Goal: Contribute content: Contribute content

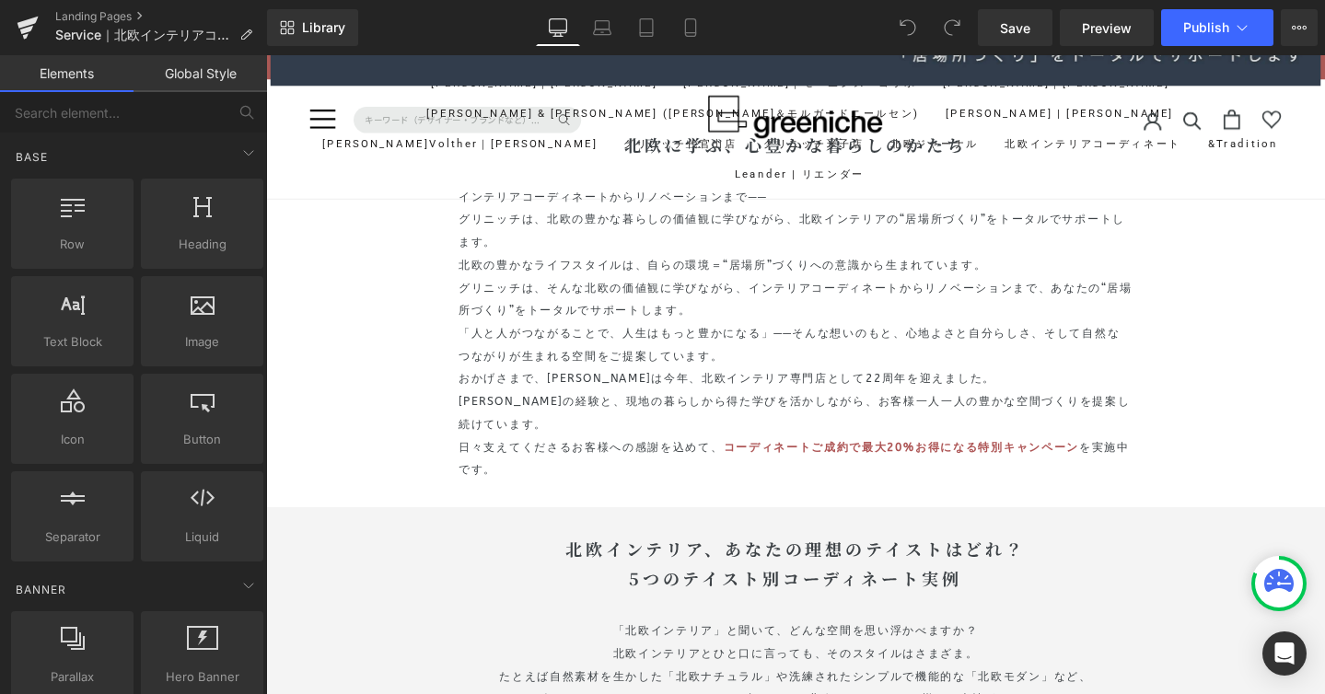
scroll to position [706, 0]
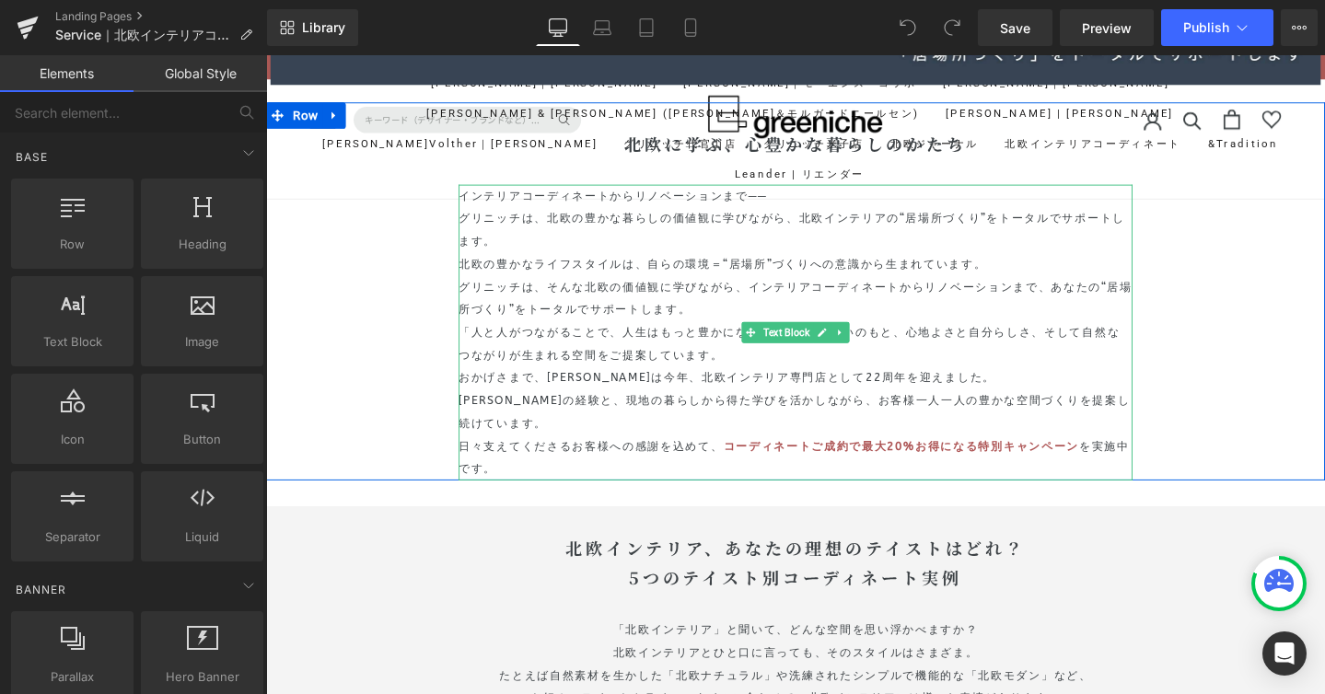
click at [599, 471] on span "日々支えてくださるお客様への感謝を込めて、" at bounding box center [608, 466] width 278 height 14
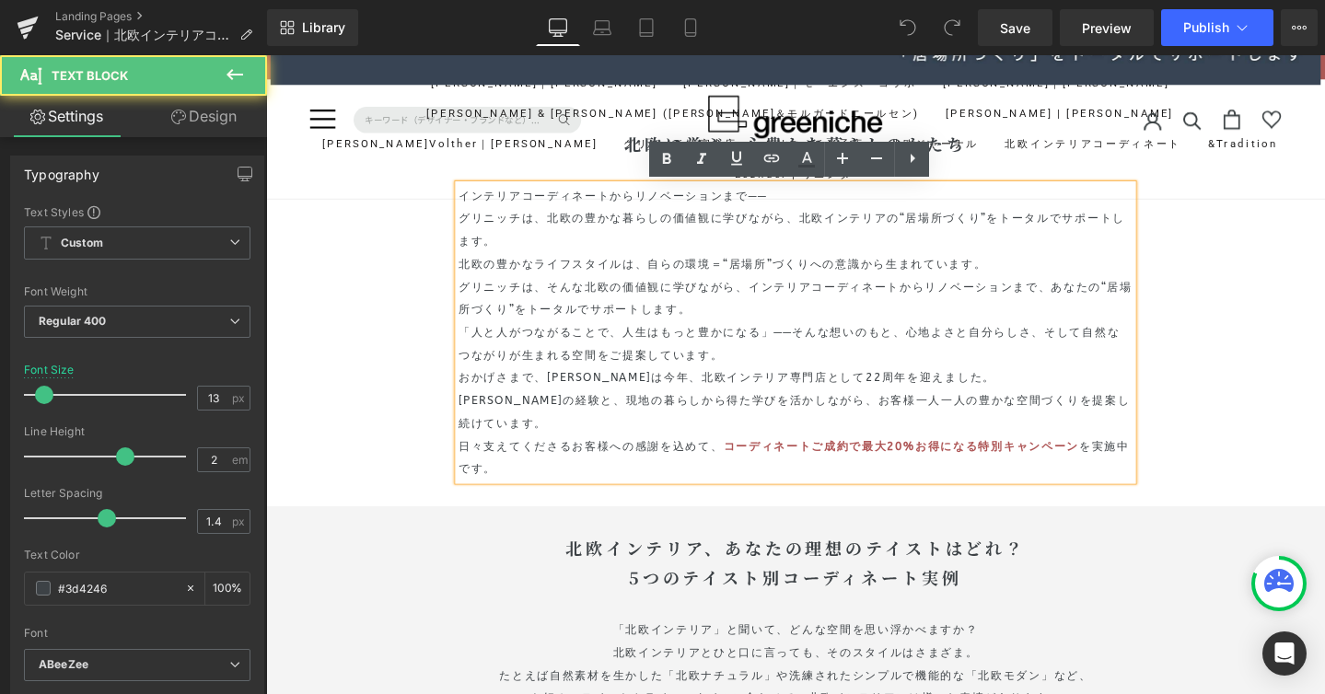
click at [521, 485] on p "日々支えてくださるお客様への感謝を込めて、 コーディネートご成約で最大20%お得になる特別キャンペーン を実施中です。" at bounding box center [823, 479] width 709 height 48
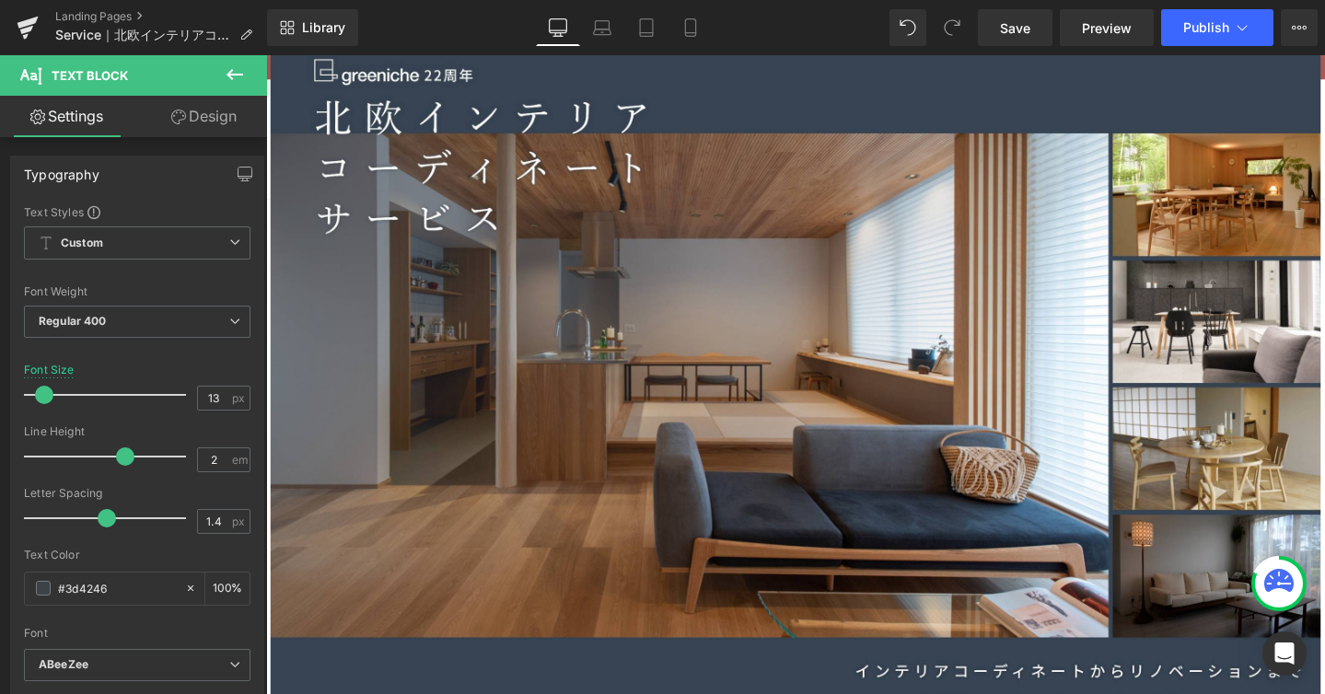
scroll to position [0, 0]
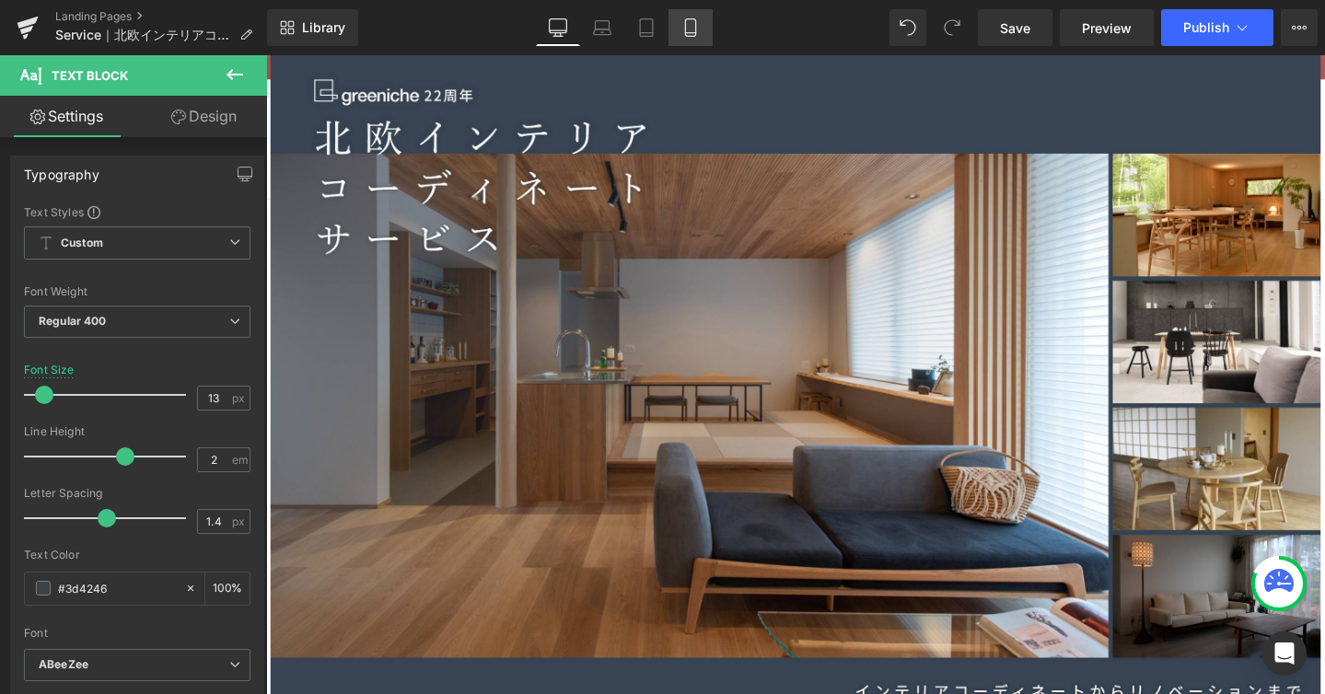
click at [690, 34] on icon at bounding box center [690, 27] width 18 height 18
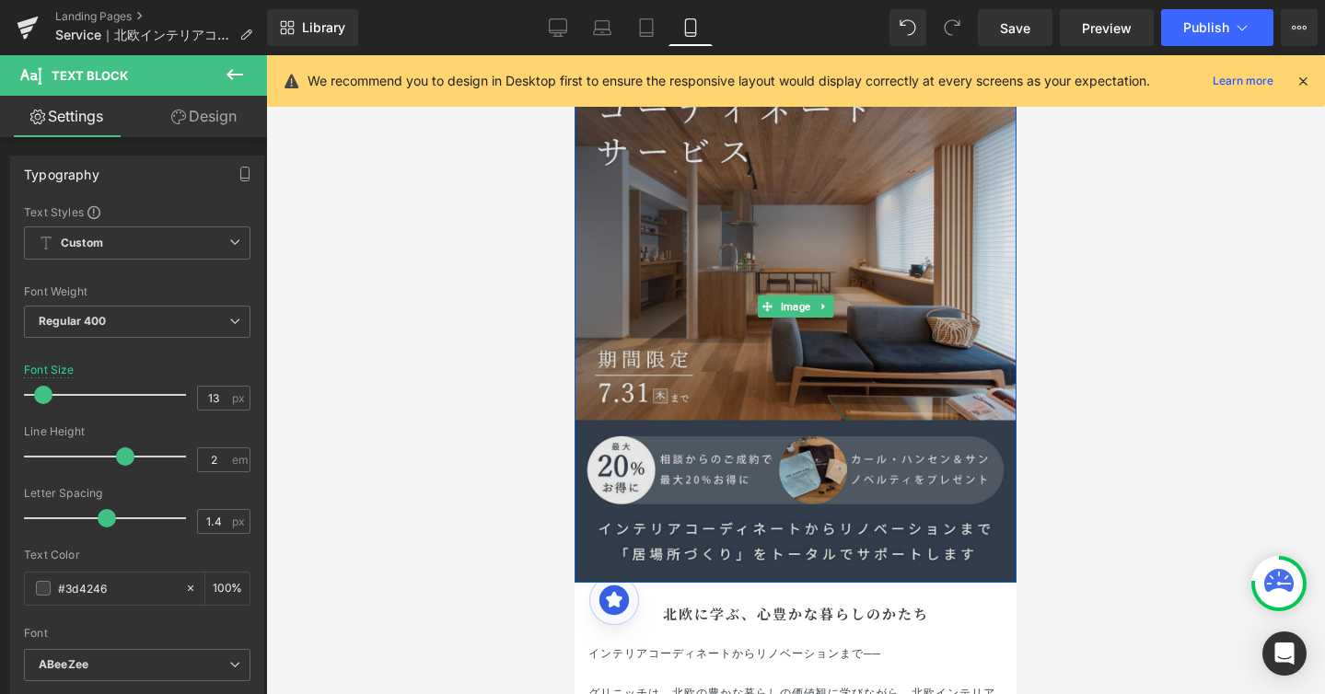
scroll to position [117, 0]
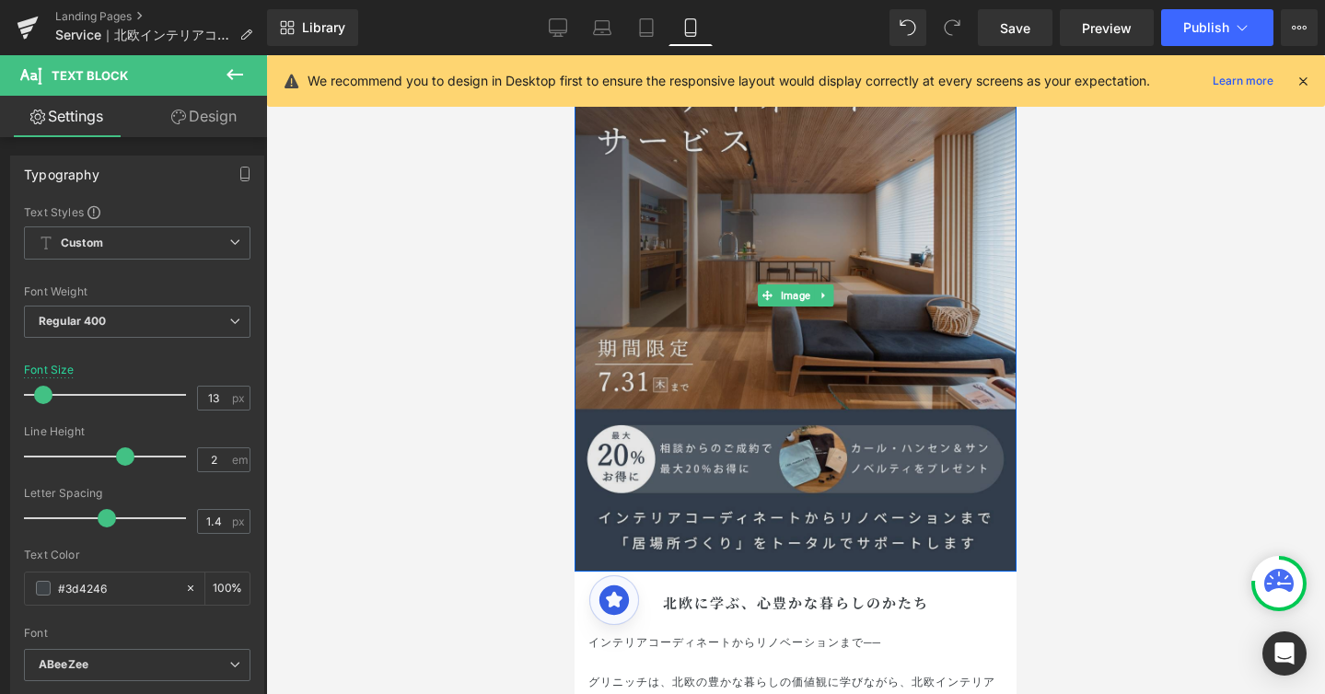
click at [690, 355] on img at bounding box center [796, 295] width 442 height 552
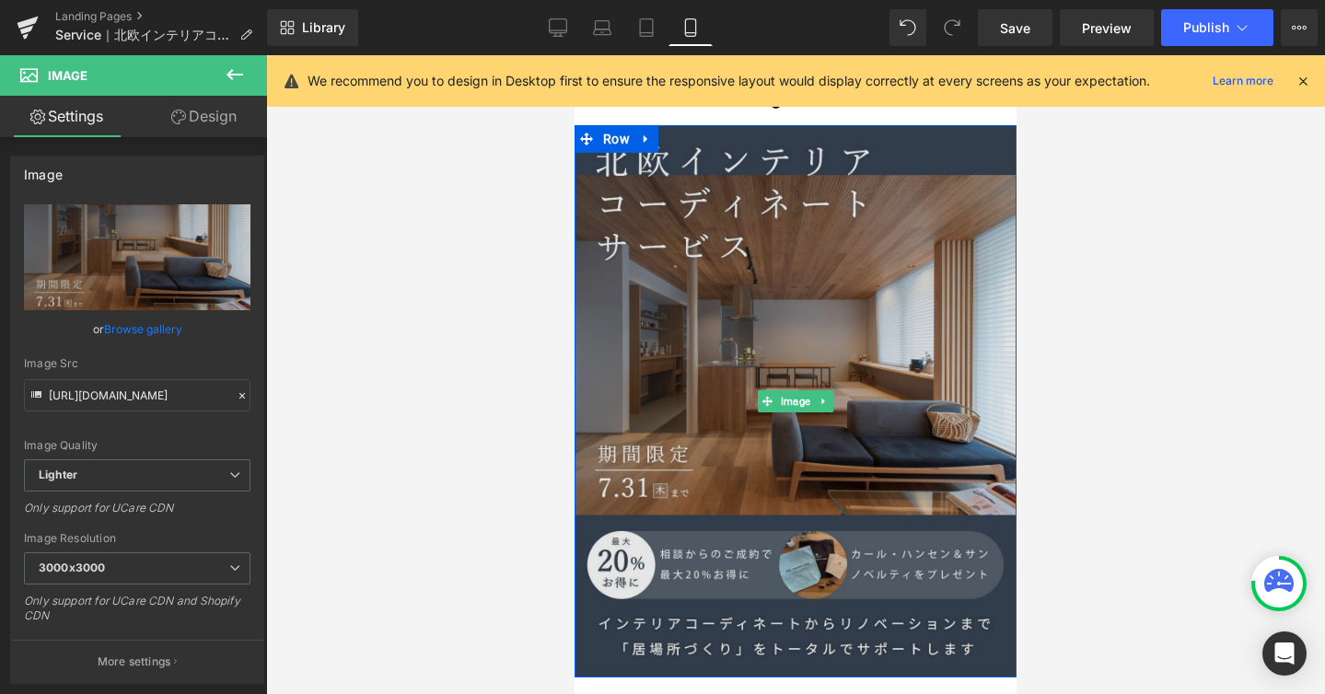
scroll to position [0, 0]
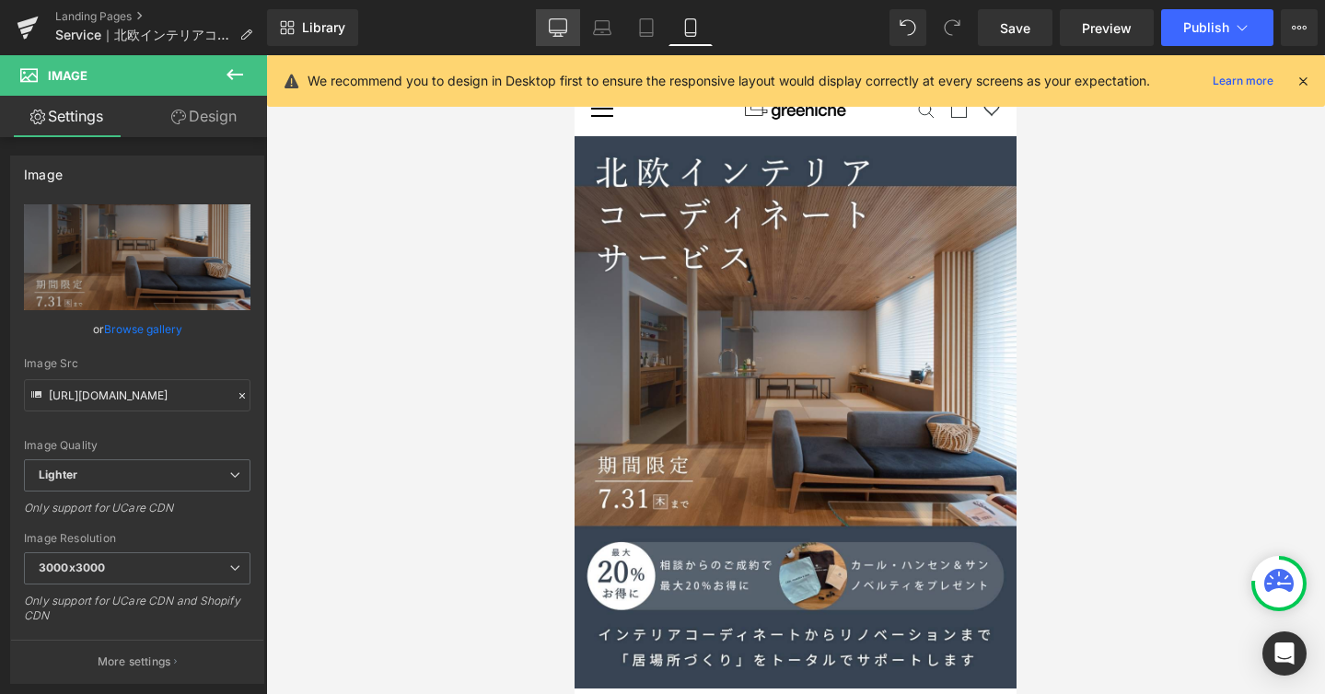
click at [565, 30] on icon at bounding box center [557, 30] width 17 height 0
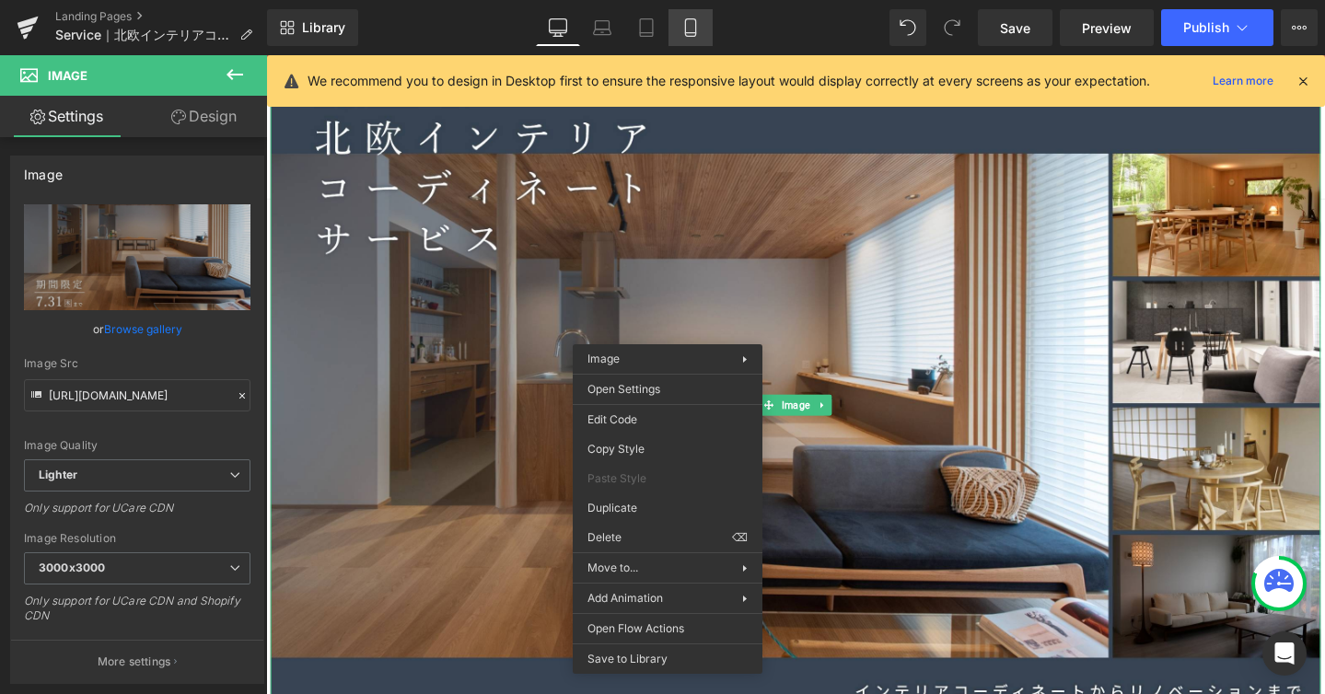
click at [689, 24] on icon at bounding box center [690, 27] width 18 height 18
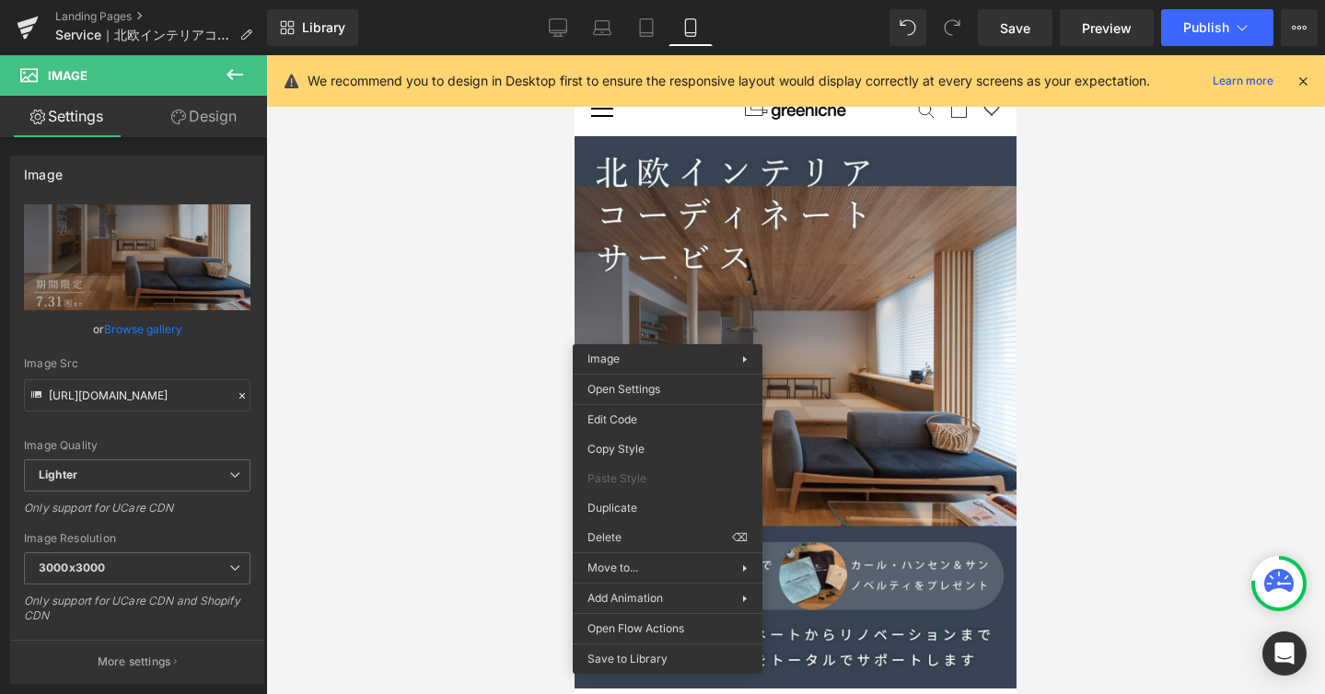
click at [1045, 162] on div at bounding box center [795, 374] width 1059 height 639
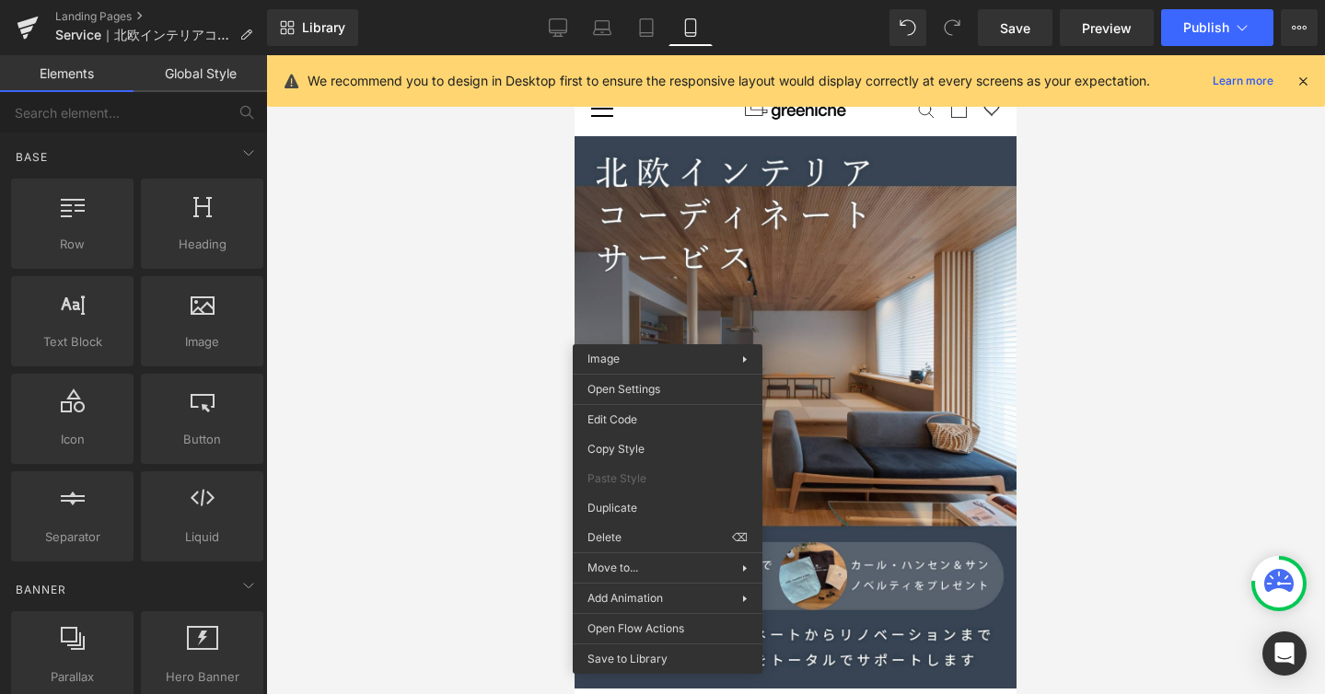
click at [454, 380] on div at bounding box center [795, 374] width 1059 height 639
click at [451, 316] on div at bounding box center [795, 374] width 1059 height 639
click at [1133, 163] on div at bounding box center [795, 374] width 1059 height 639
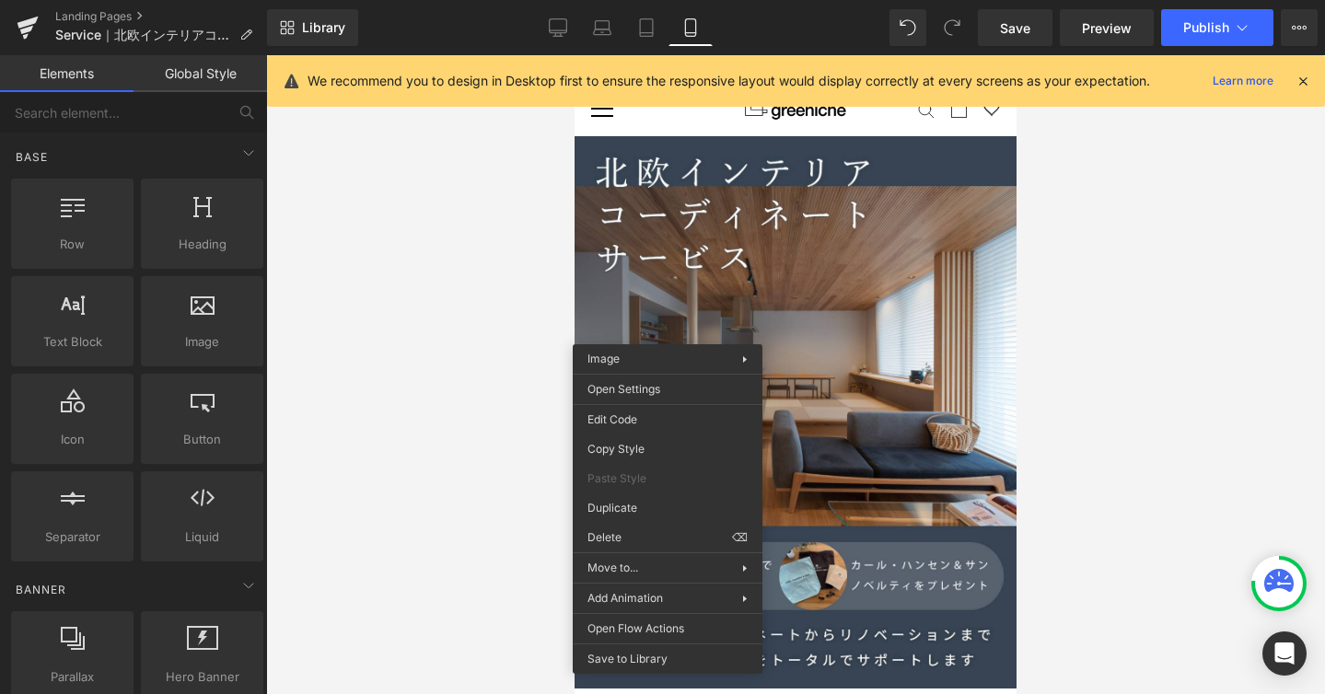
click at [1302, 85] on icon at bounding box center [1303, 81] width 17 height 17
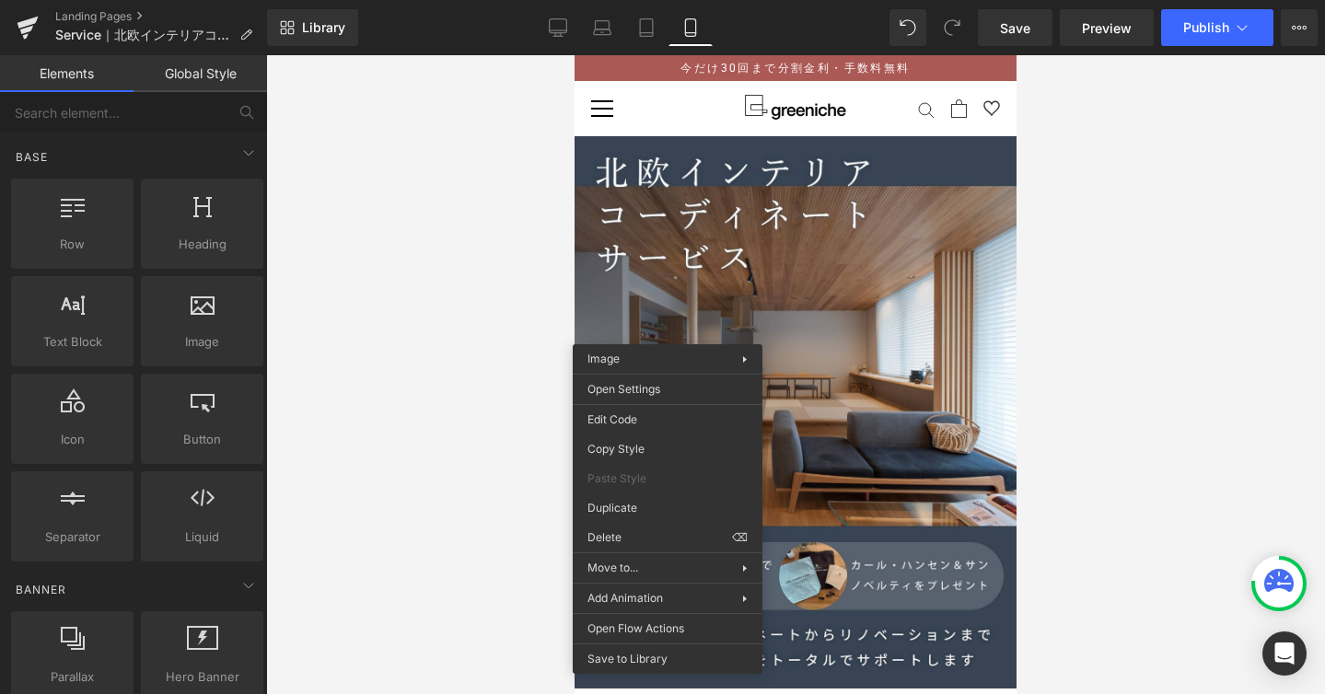
click at [505, 288] on div at bounding box center [795, 374] width 1059 height 639
click at [1097, 271] on div at bounding box center [795, 374] width 1059 height 639
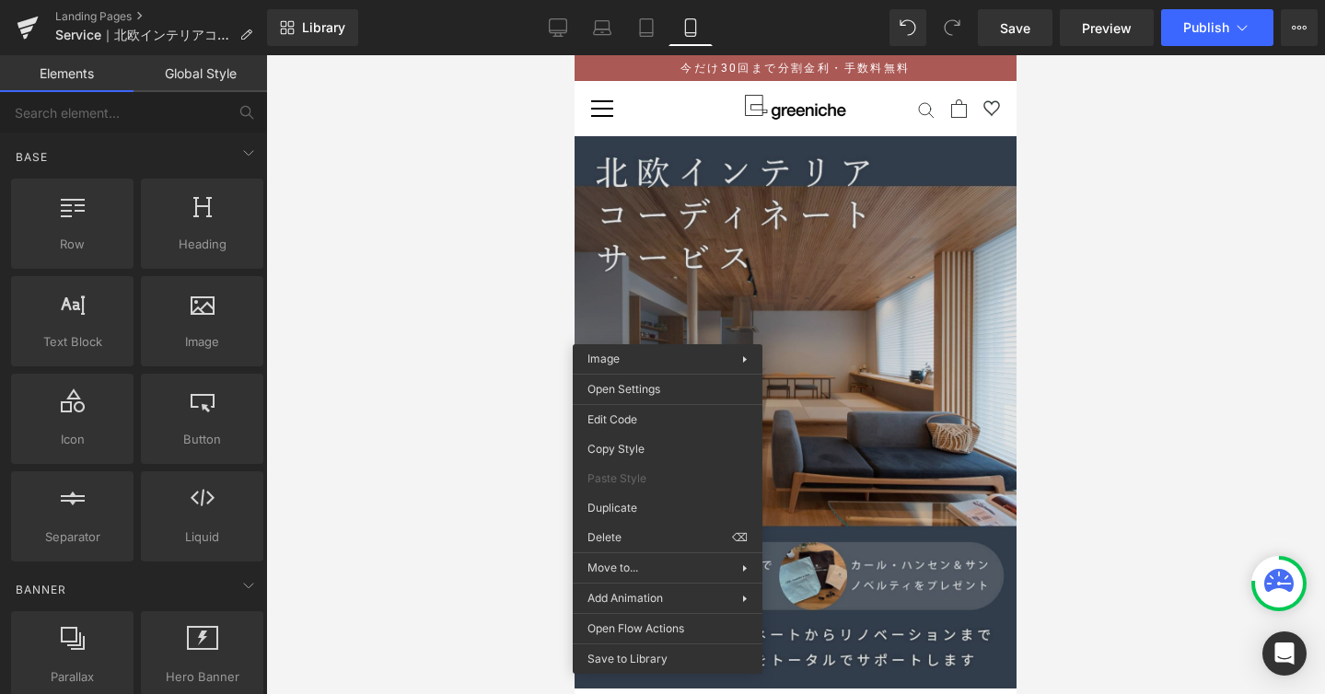
click at [546, 258] on div at bounding box center [795, 374] width 1059 height 639
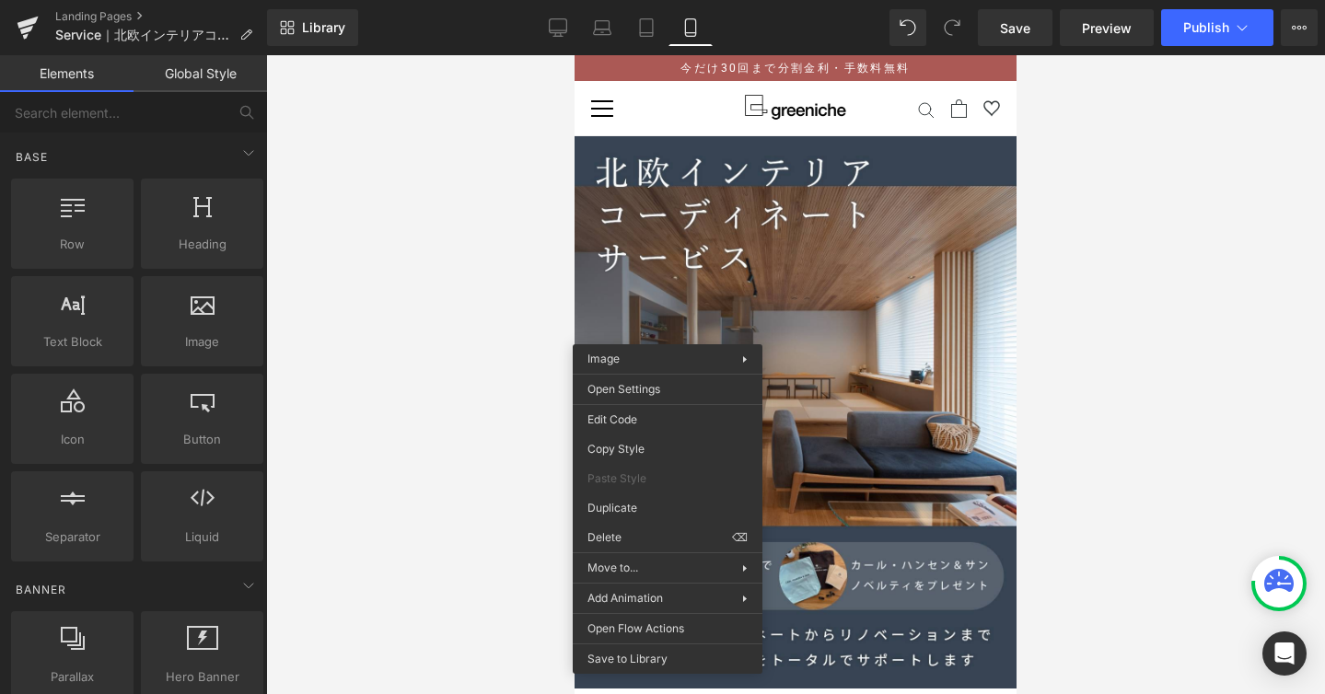
click at [700, 25] on link "Mobile" at bounding box center [690, 27] width 44 height 37
click at [1108, 376] on div at bounding box center [795, 374] width 1059 height 639
click at [535, 347] on div at bounding box center [795, 374] width 1059 height 639
click at [546, 22] on link "Desktop" at bounding box center [558, 27] width 44 height 37
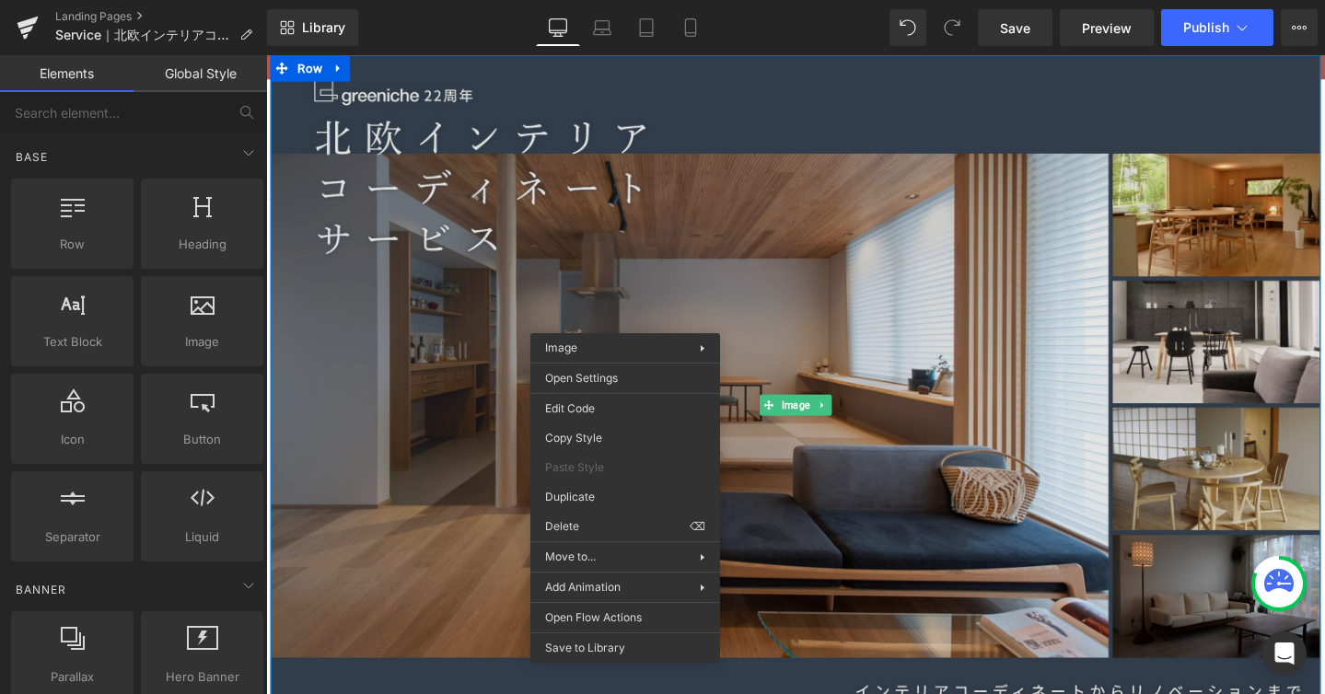
click at [741, 126] on img at bounding box center [823, 424] width 1105 height 738
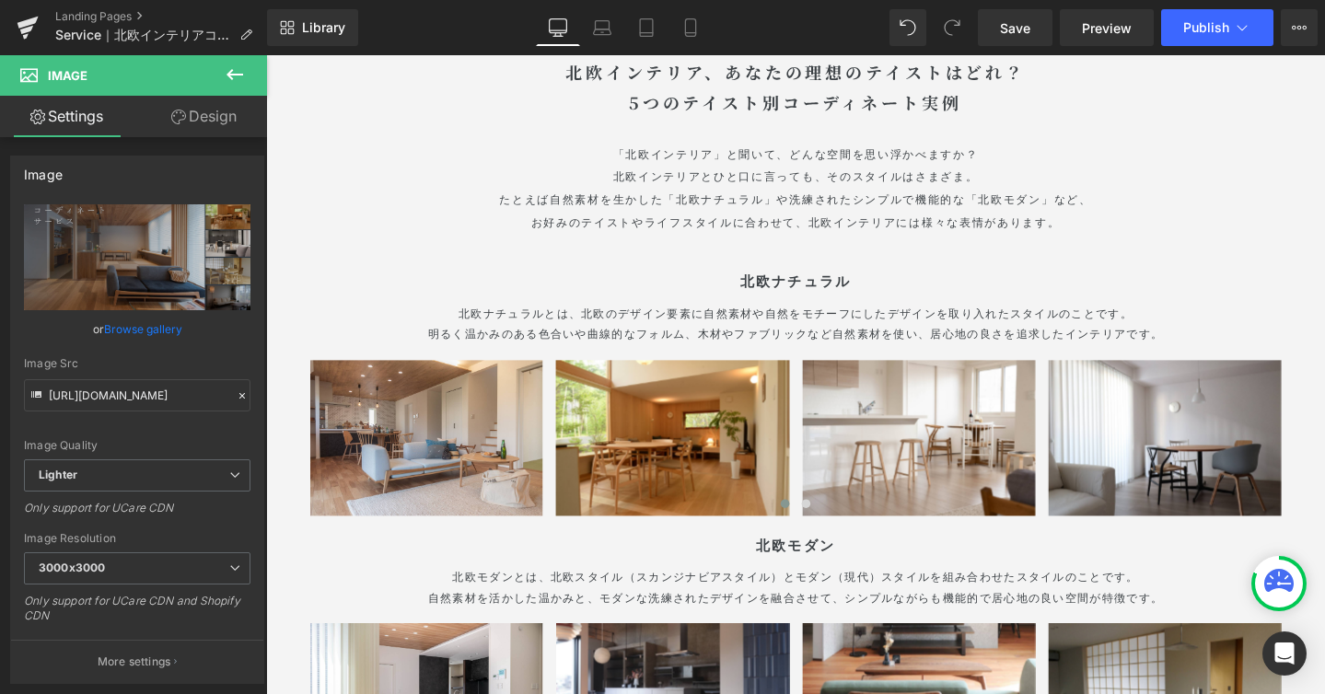
scroll to position [1400, 0]
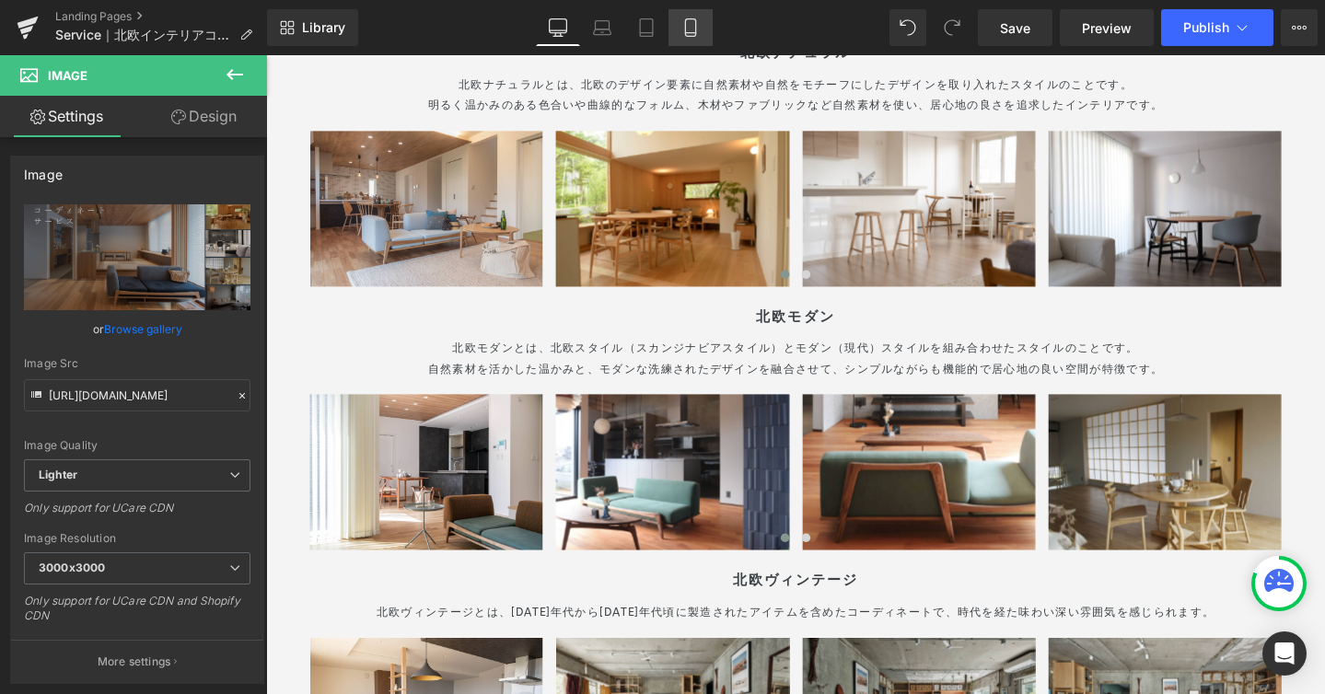
click at [690, 20] on icon at bounding box center [690, 27] width 18 height 18
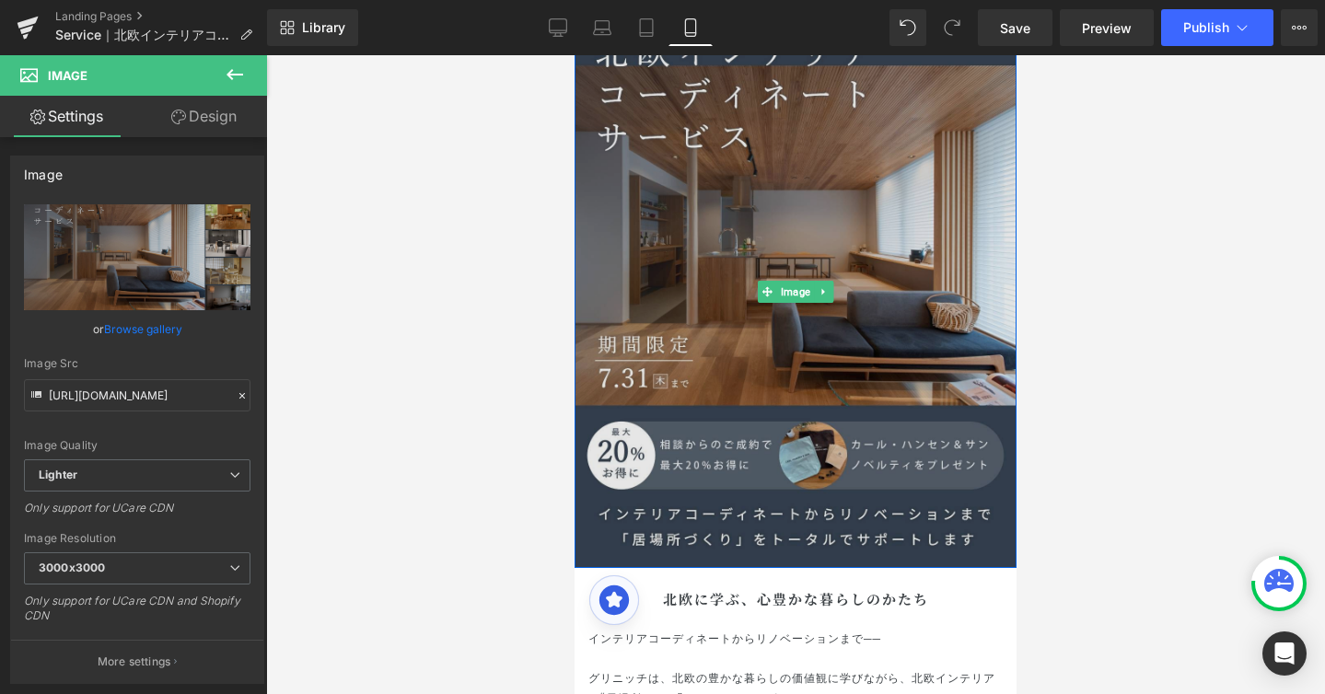
scroll to position [147, 0]
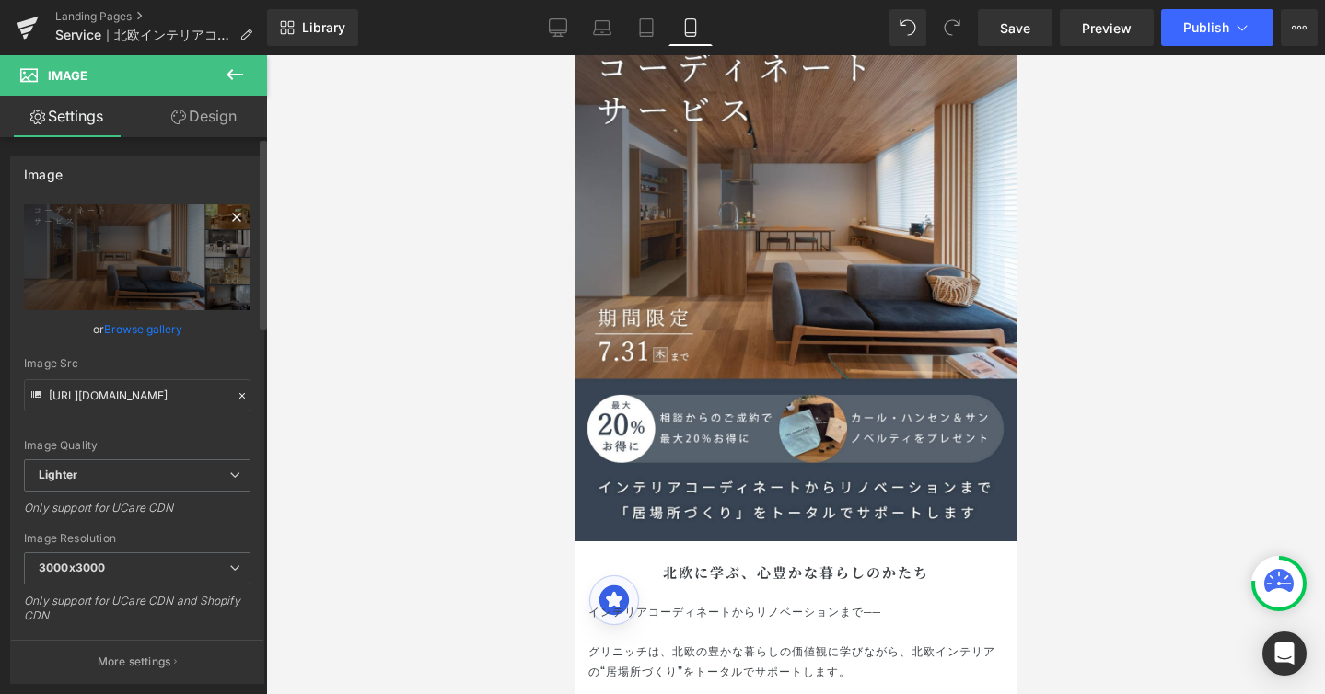
click at [226, 216] on icon at bounding box center [237, 217] width 22 height 22
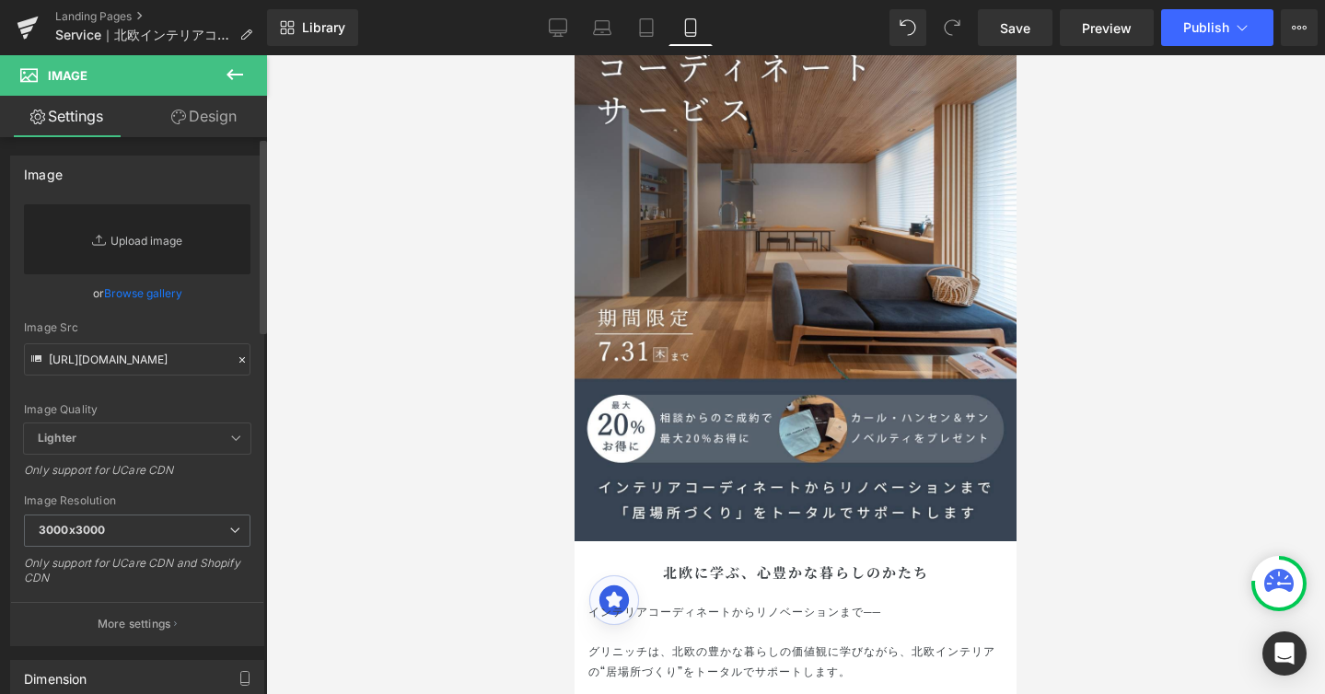
click at [160, 238] on link "Replace Image" at bounding box center [137, 239] width 227 height 70
type input "C:\fakepath\北欧インテリア.jpg"
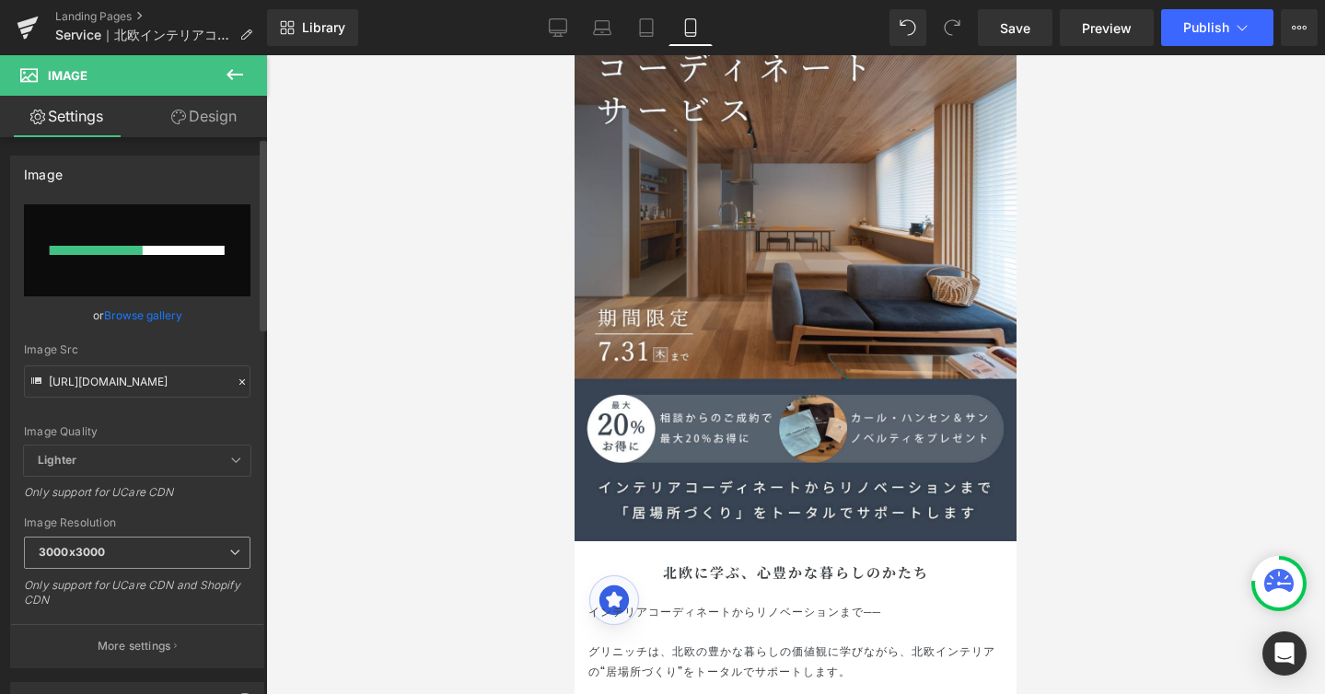
click at [219, 550] on span "3000x3000" at bounding box center [137, 553] width 227 height 32
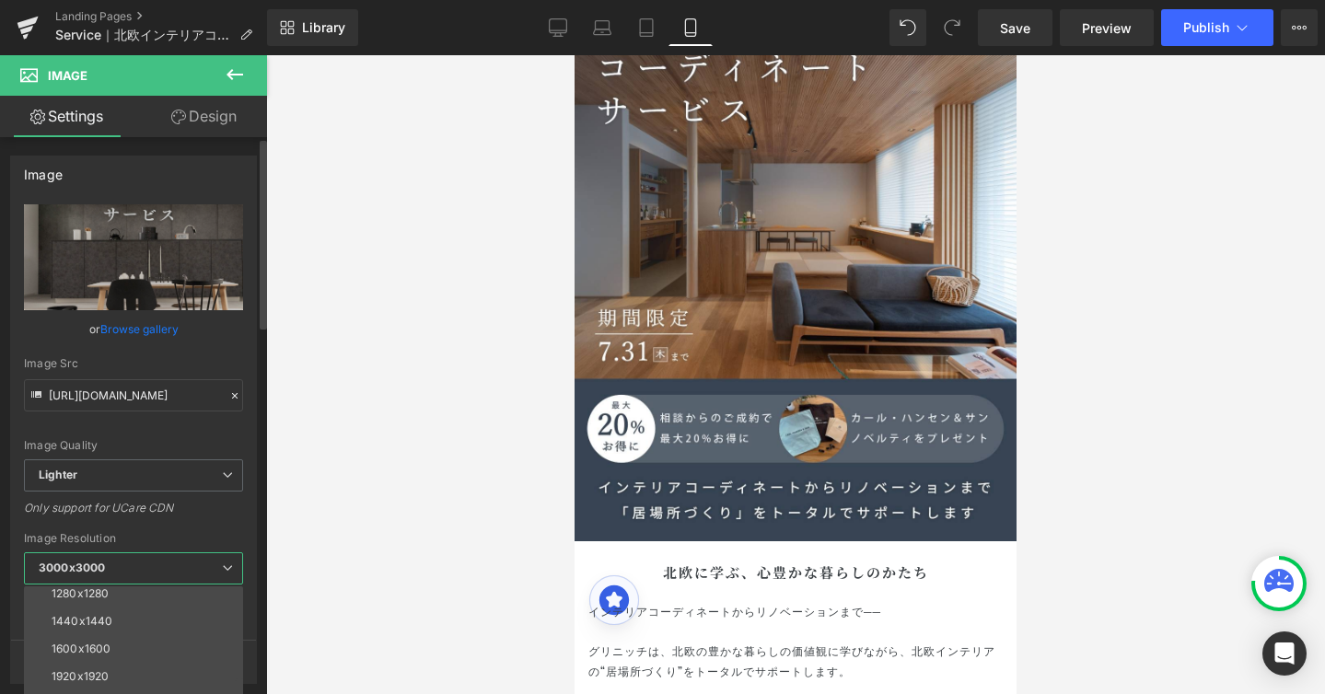
scroll to position [256, 0]
click at [198, 662] on li "1920x1920" at bounding box center [137, 676] width 227 height 28
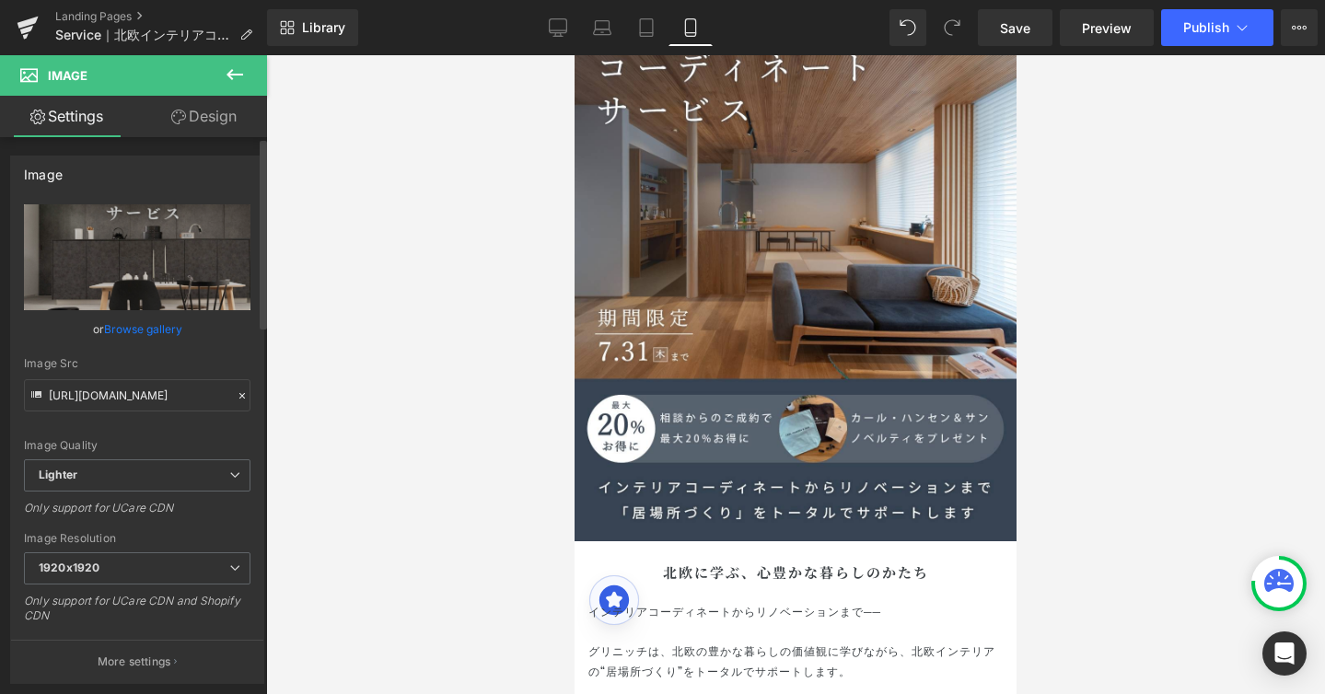
click at [233, 512] on div "Only support for UCare CDN" at bounding box center [137, 514] width 227 height 27
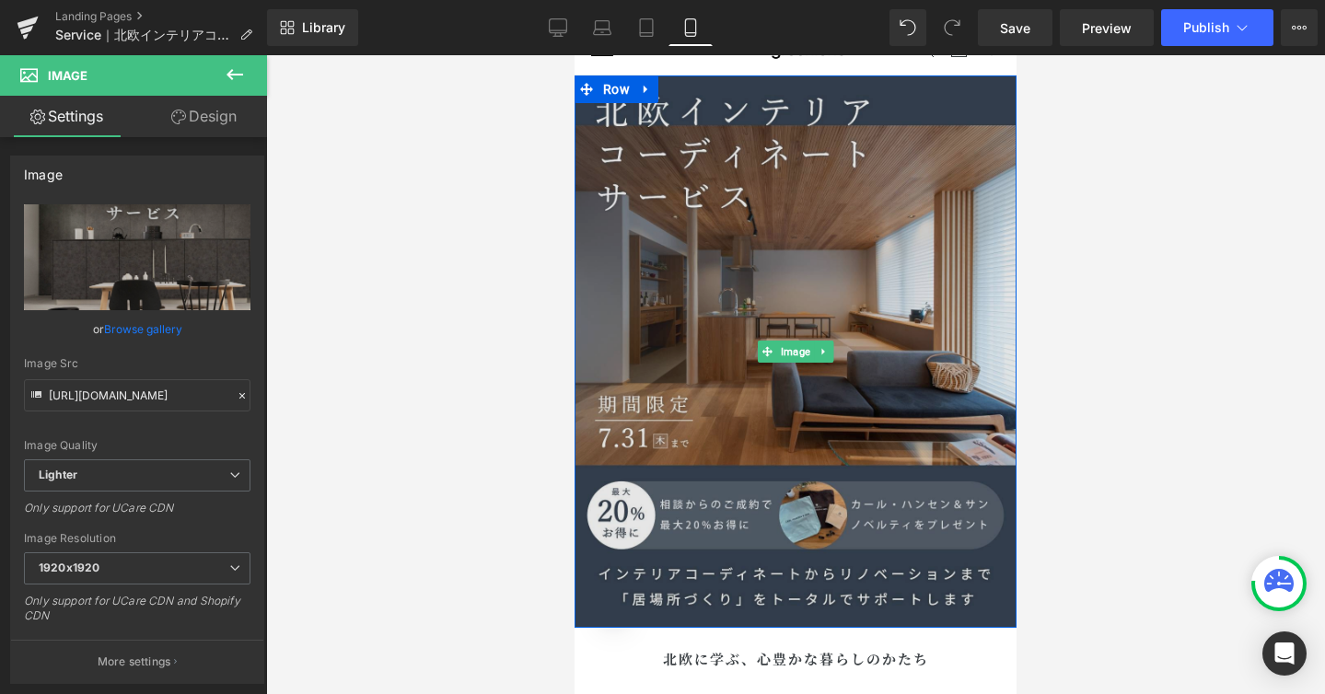
scroll to position [0, 0]
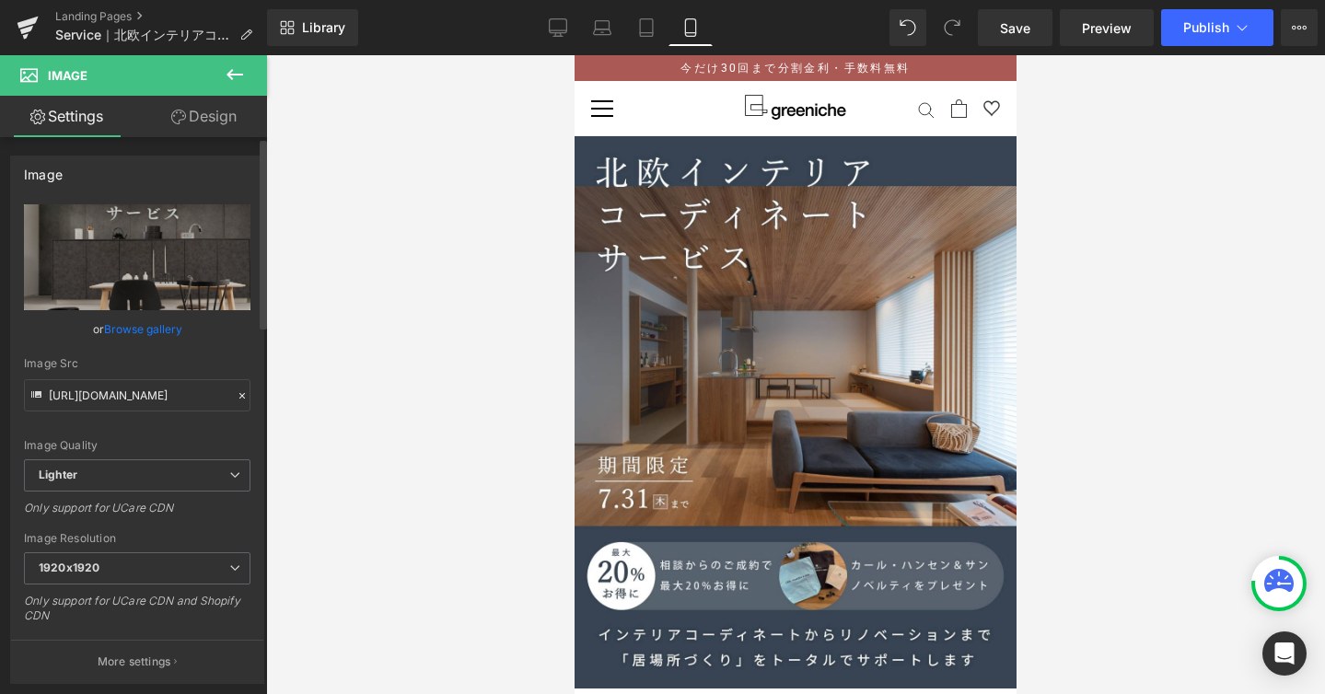
click at [190, 165] on div "Image" at bounding box center [137, 174] width 252 height 35
click at [568, 27] on link "Desktop" at bounding box center [558, 27] width 44 height 37
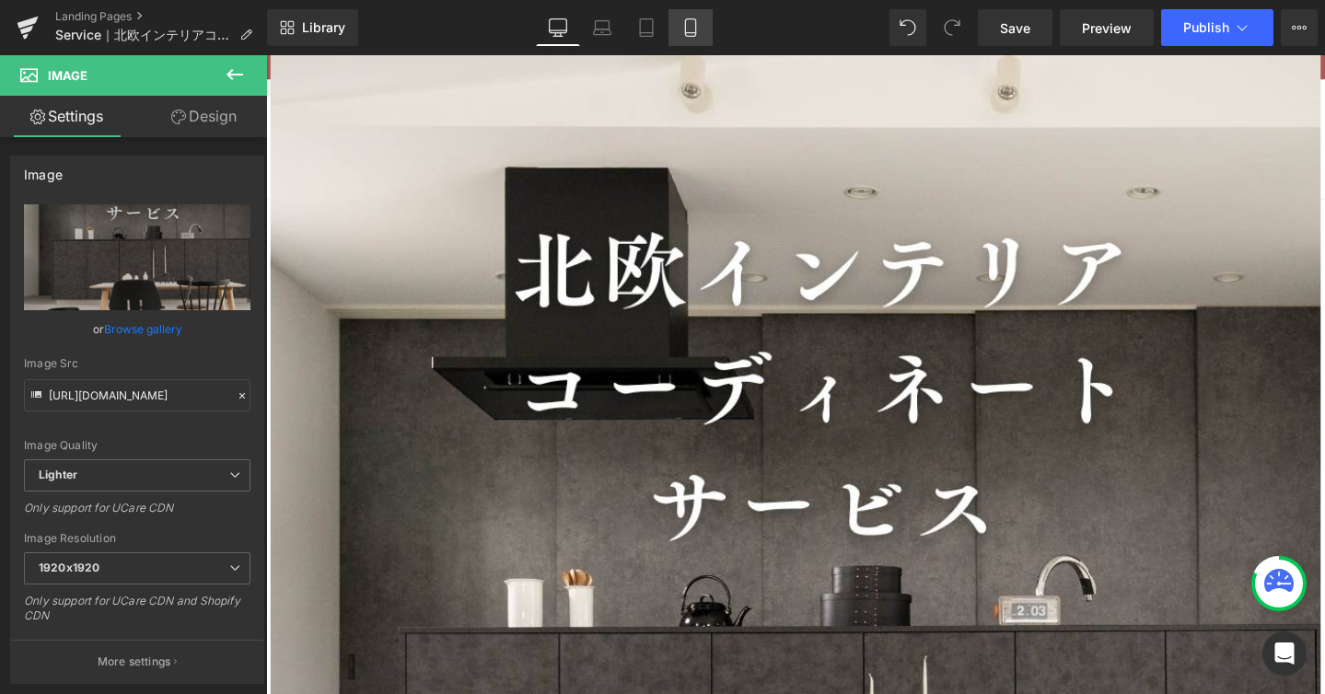
click at [695, 27] on icon at bounding box center [690, 27] width 18 height 18
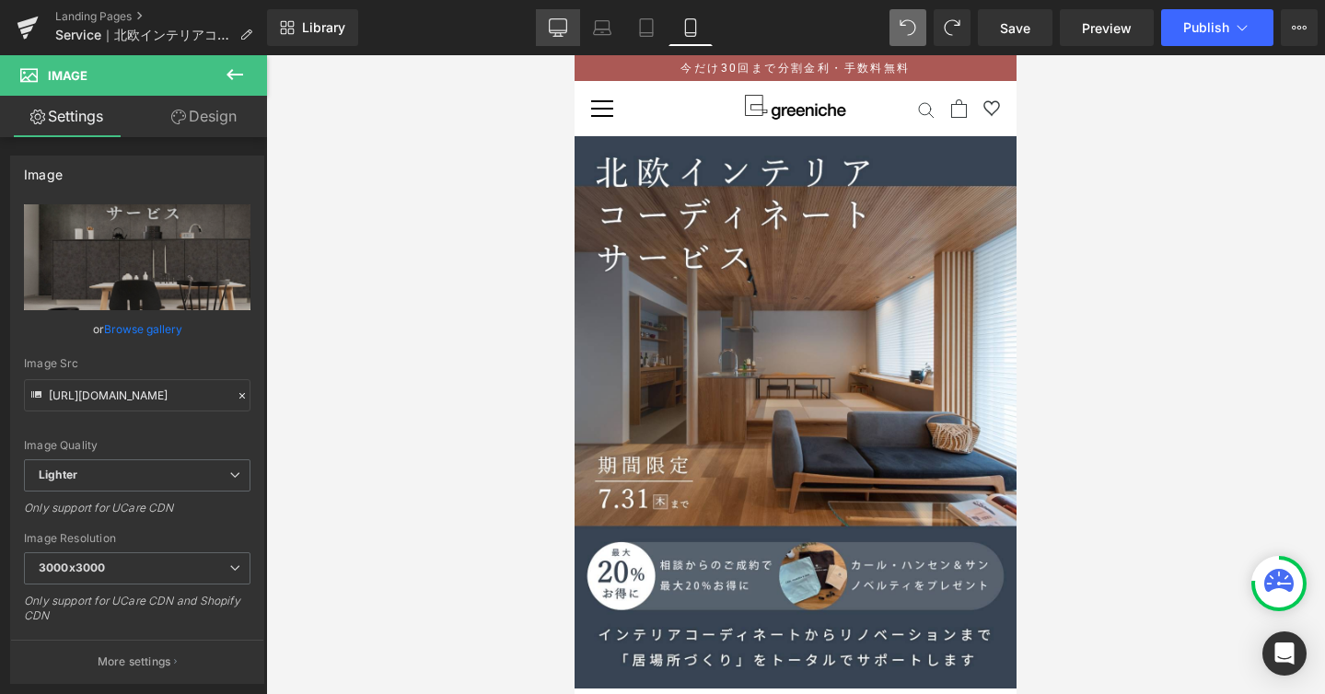
click at [563, 34] on icon at bounding box center [558, 27] width 18 height 18
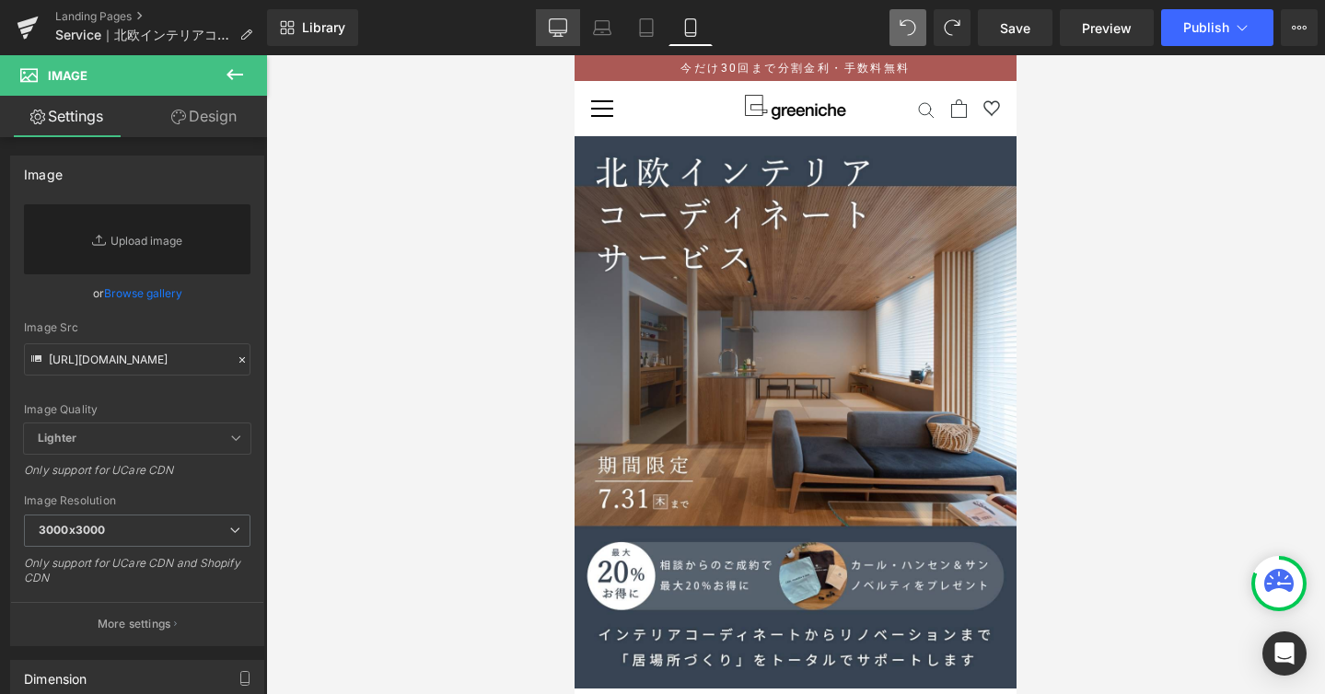
click at [562, 25] on icon at bounding box center [558, 27] width 18 height 18
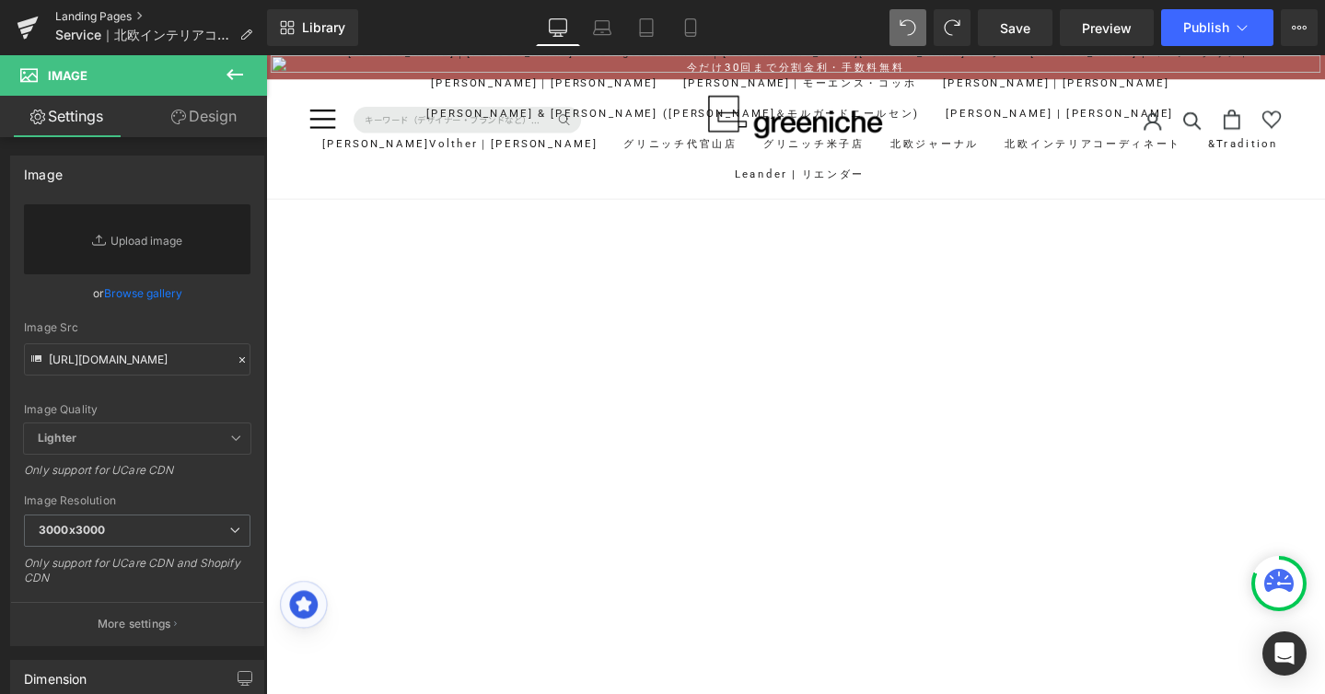
click at [63, 15] on link "Landing Pages" at bounding box center [161, 16] width 212 height 15
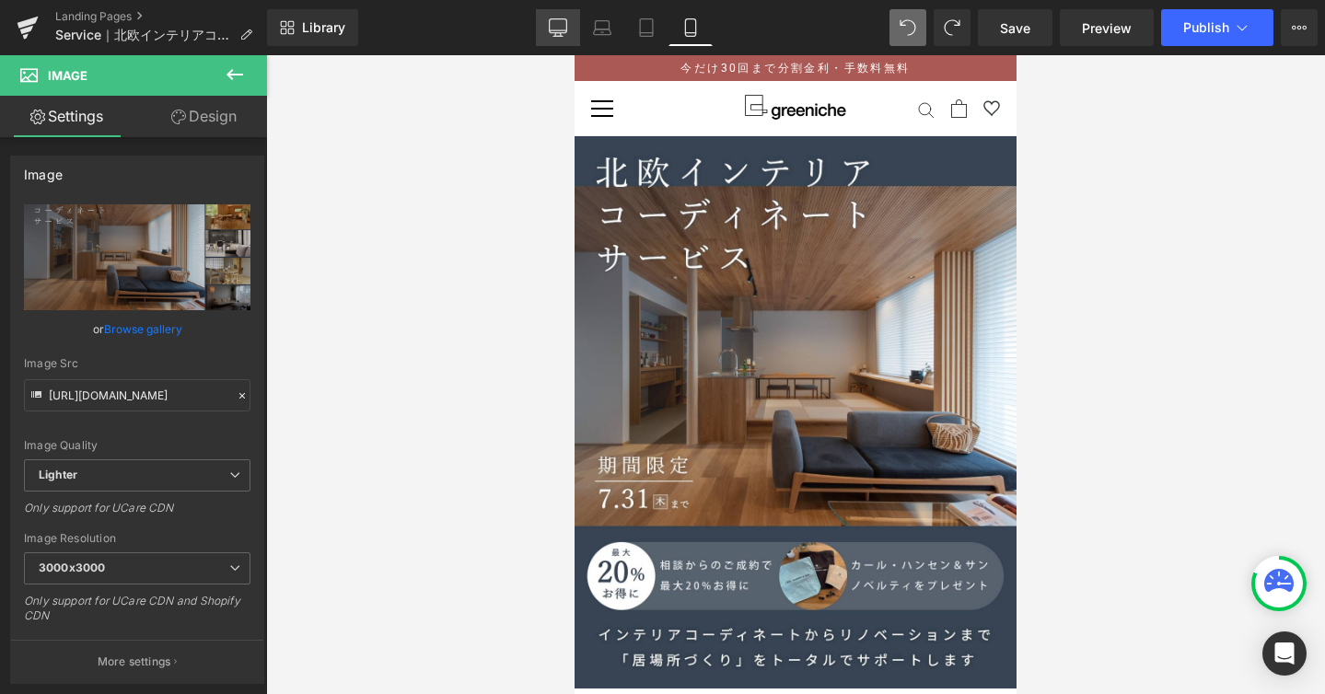
click at [547, 19] on link "Desktop" at bounding box center [558, 27] width 44 height 37
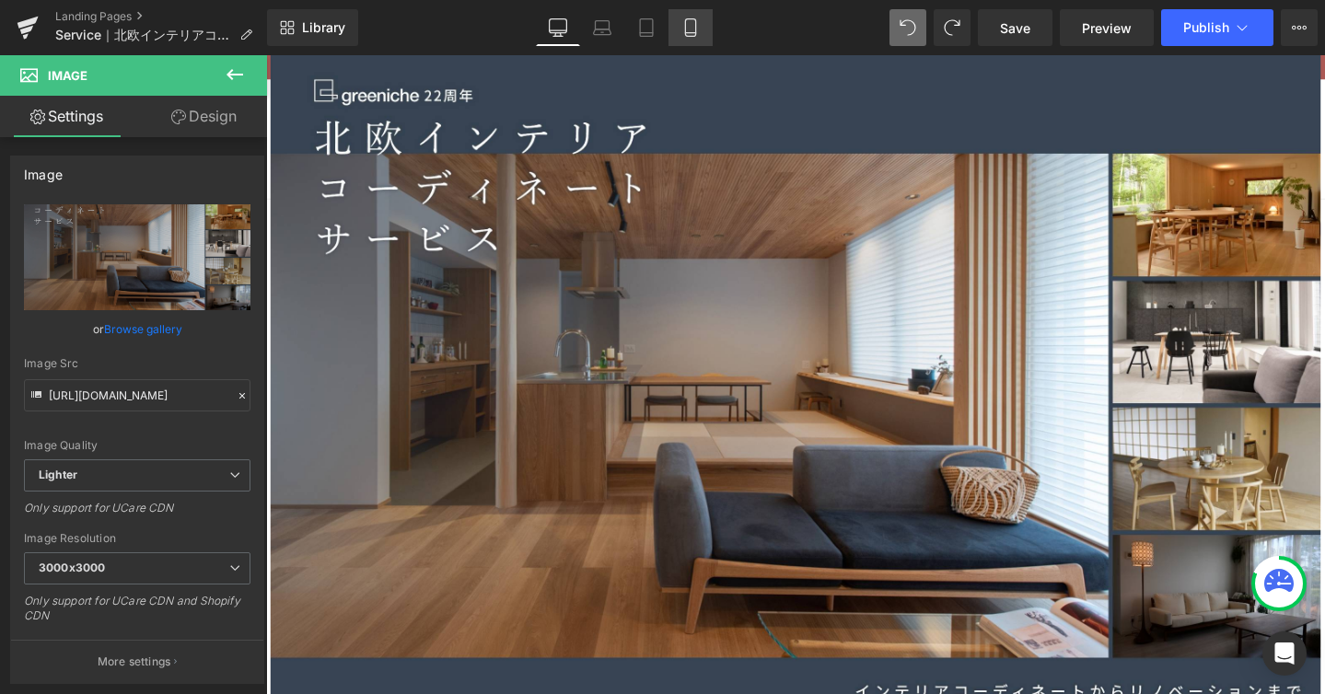
click at [687, 41] on link "Mobile" at bounding box center [690, 27] width 44 height 37
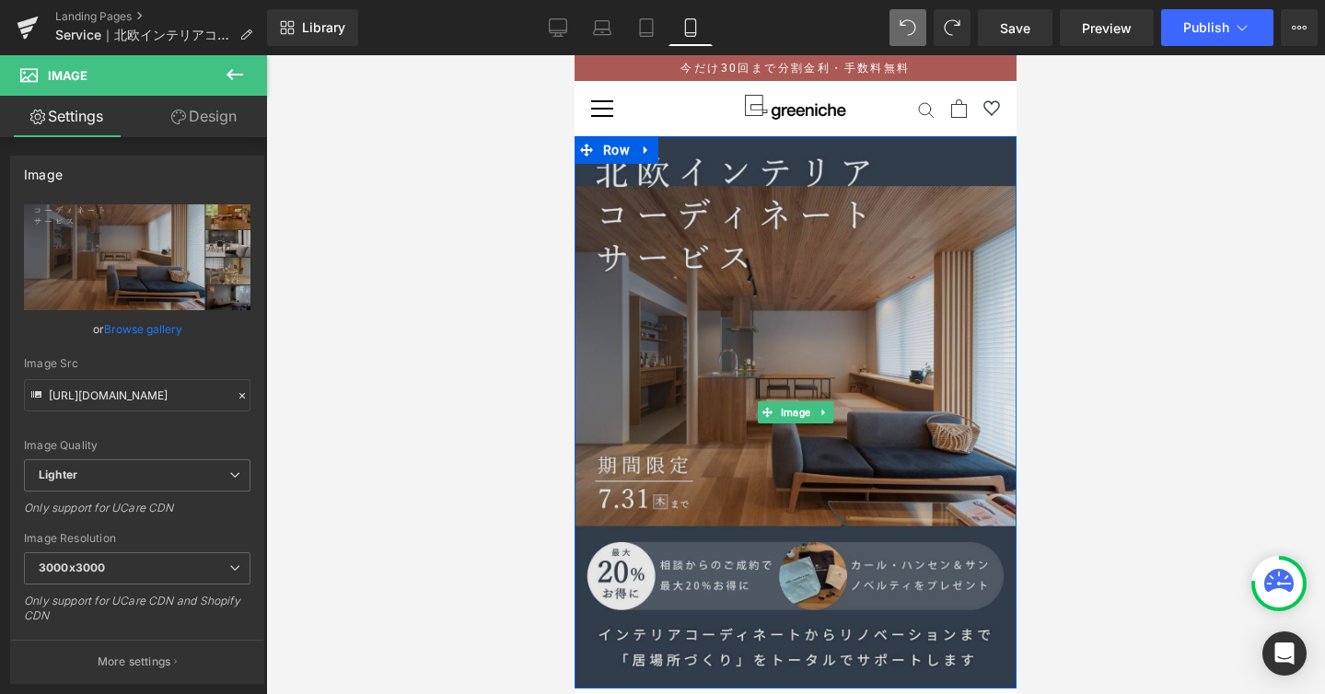
click at [796, 325] on img at bounding box center [796, 412] width 442 height 552
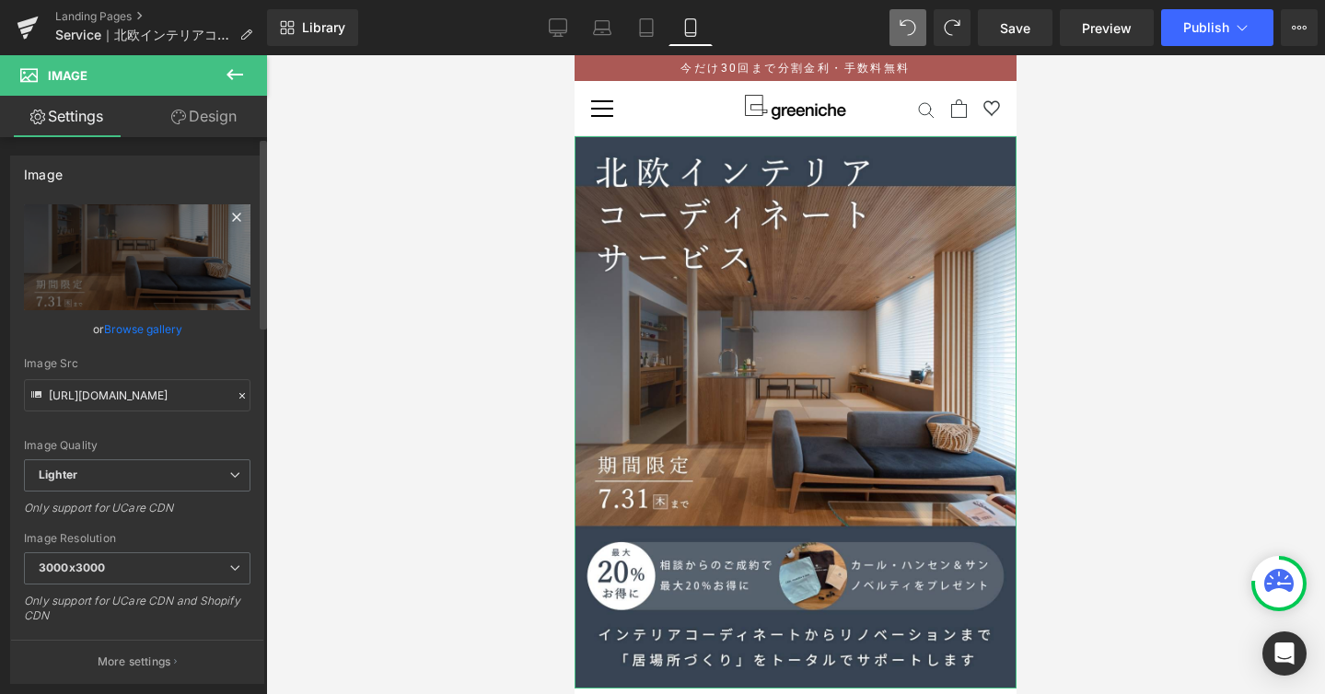
click at [231, 220] on icon at bounding box center [237, 217] width 22 height 22
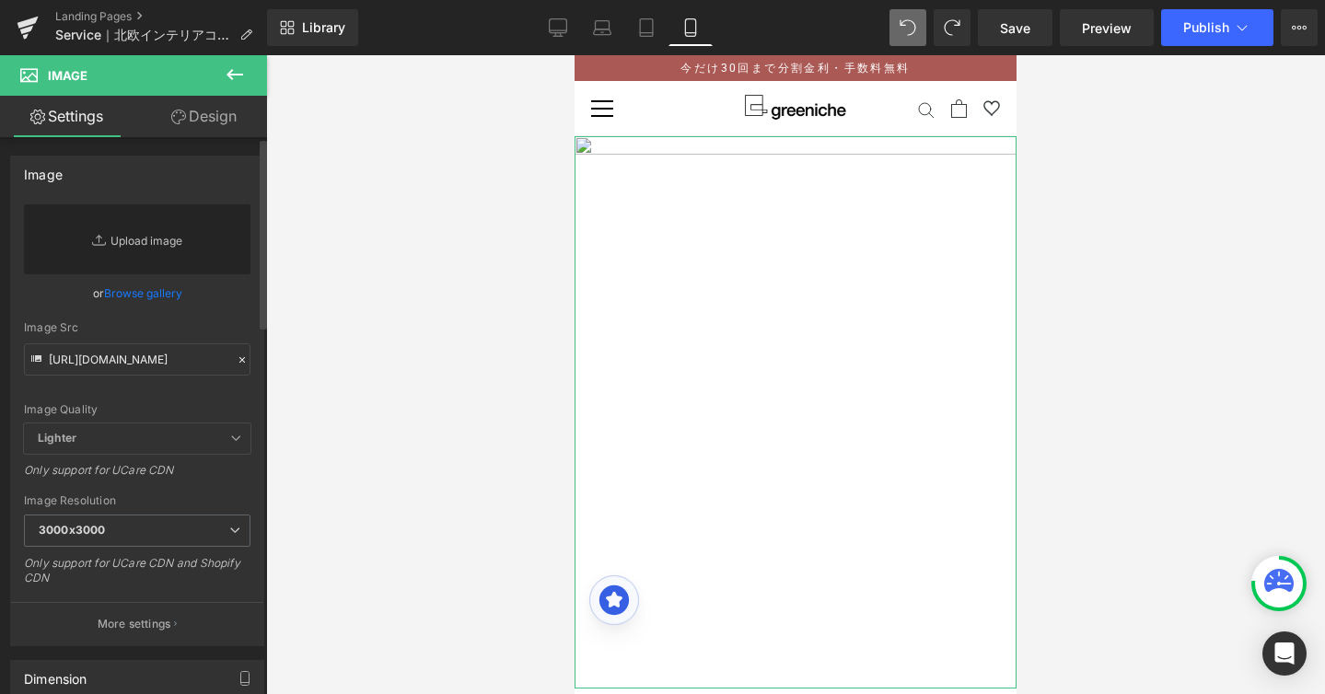
click at [143, 238] on link "Replace Image" at bounding box center [137, 239] width 227 height 70
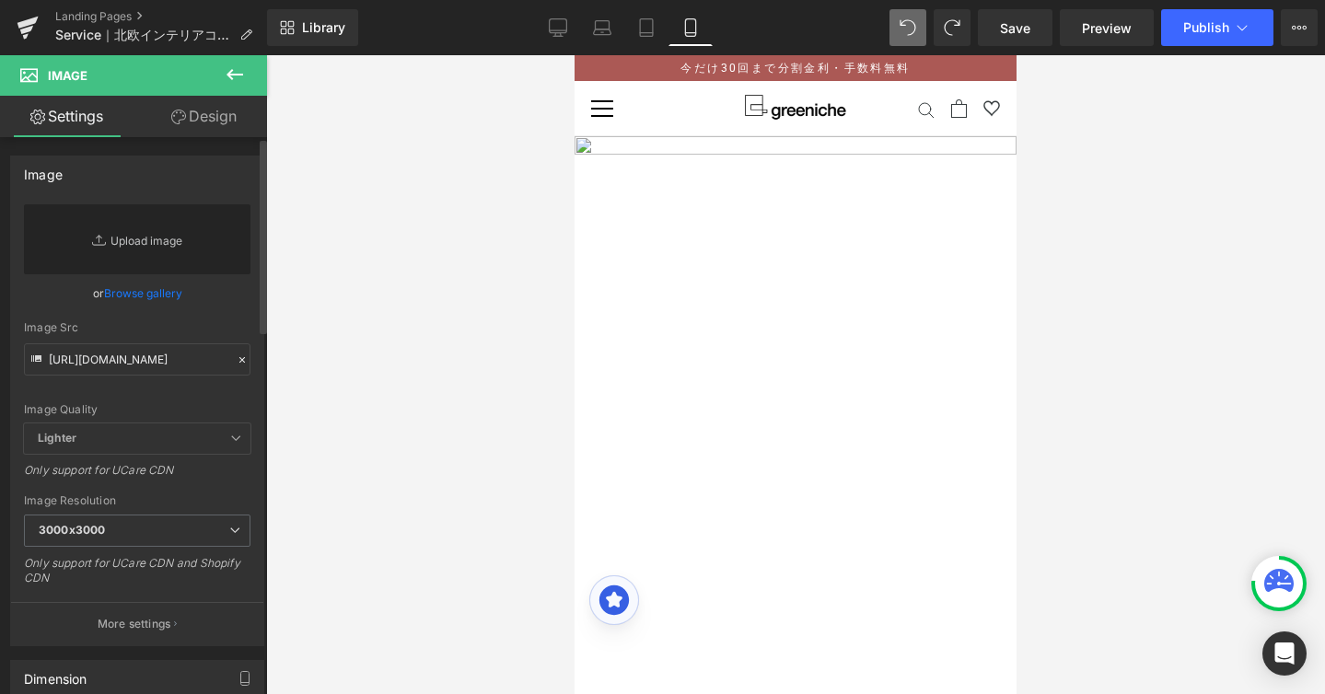
type input "C:\fakepath\北欧インテリア.jpg"
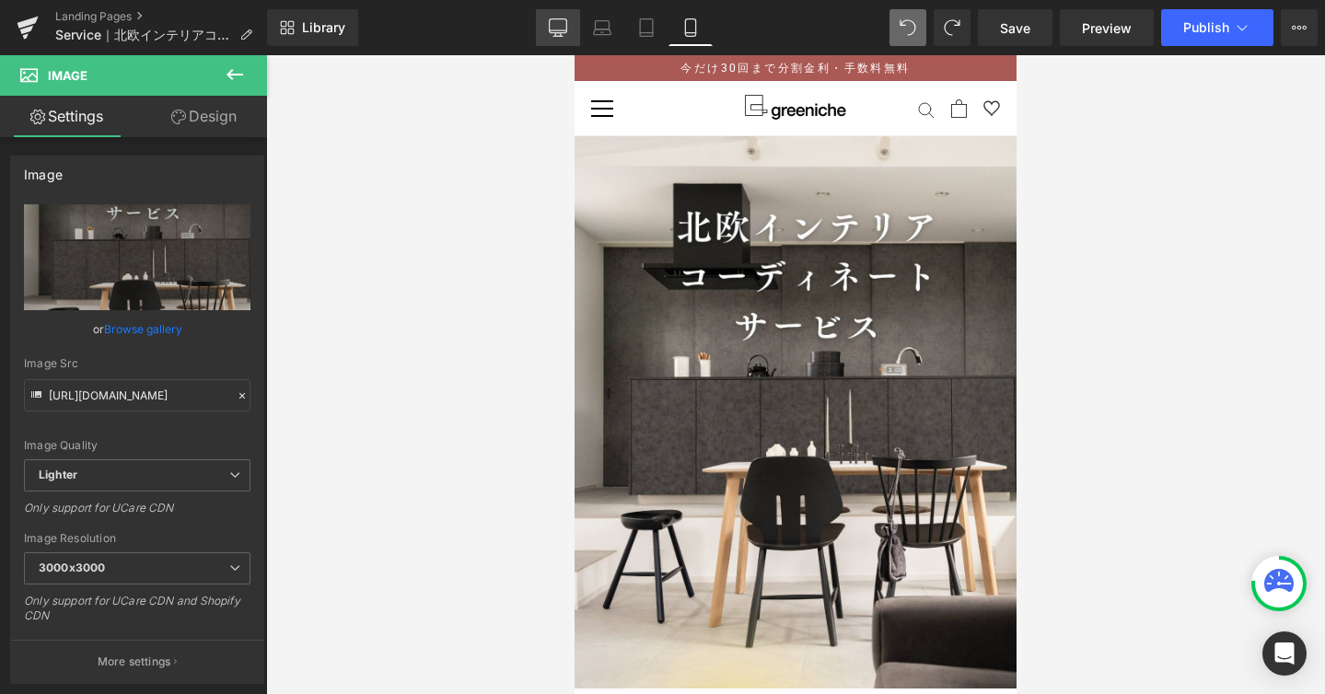
click at [547, 30] on link "Desktop" at bounding box center [558, 27] width 44 height 37
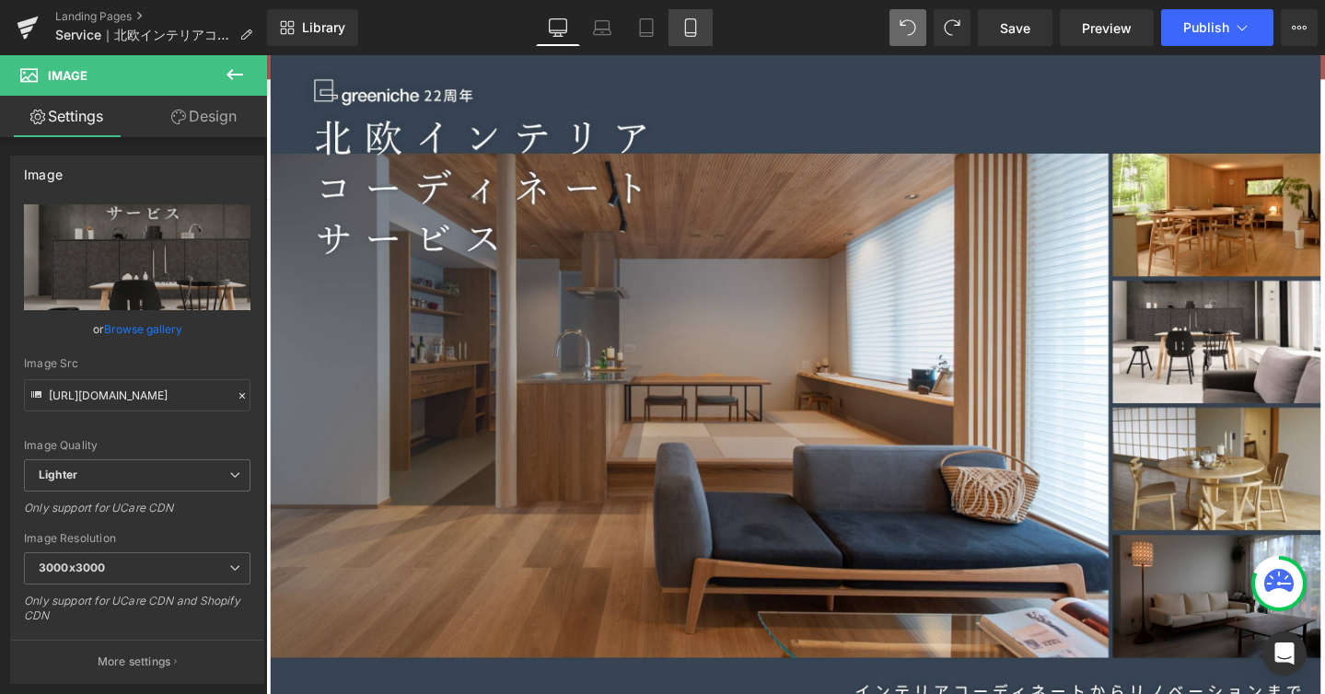
click at [680, 30] on link "Mobile" at bounding box center [690, 27] width 44 height 37
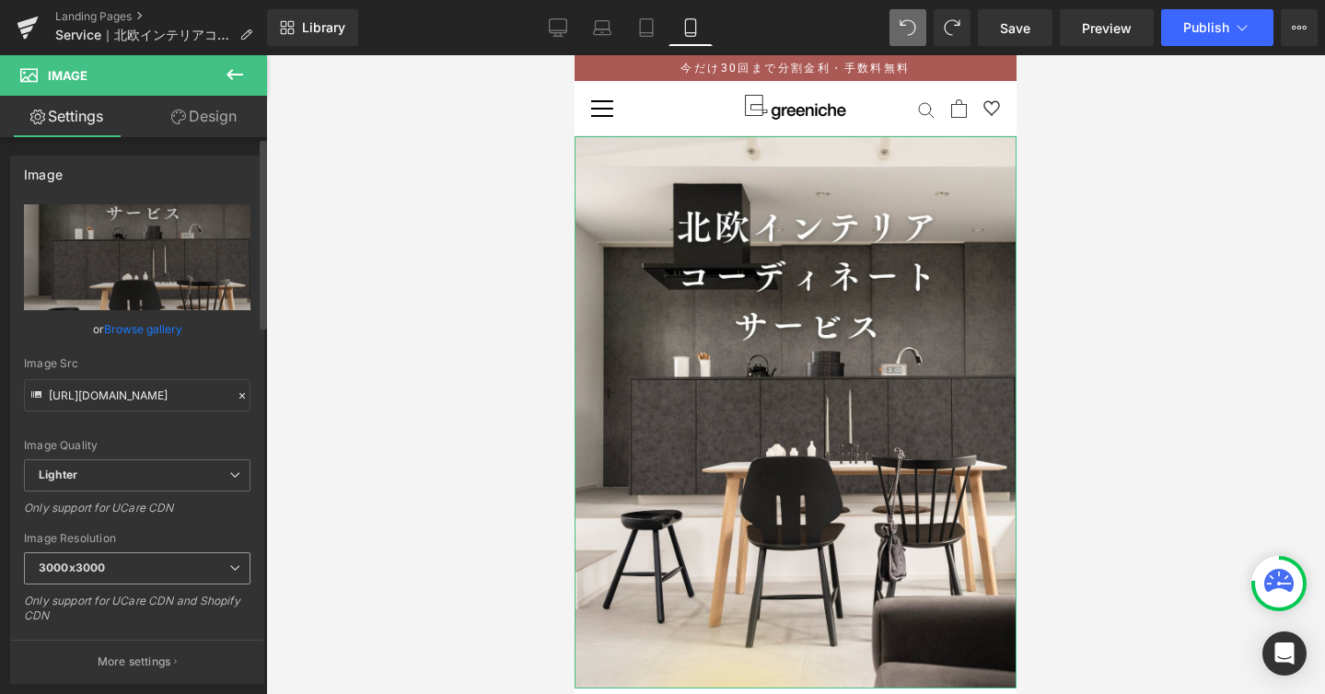
click at [226, 576] on span "3000x3000" at bounding box center [137, 568] width 227 height 32
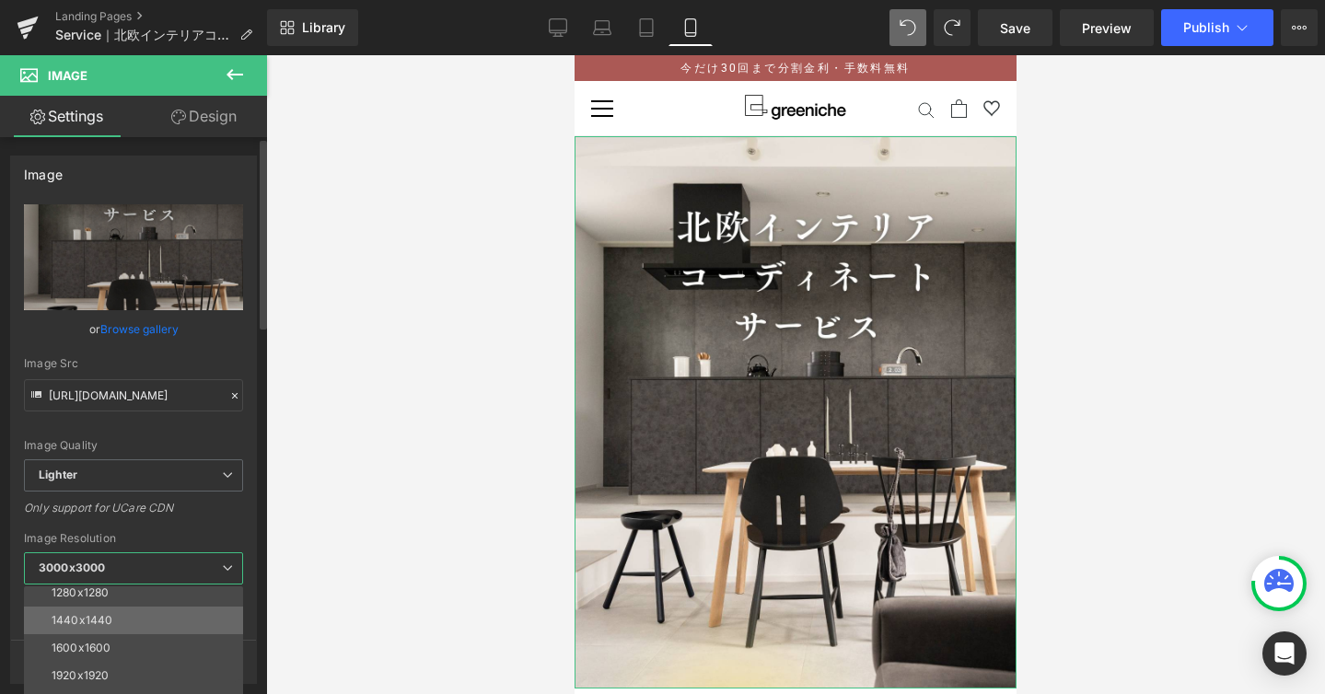
scroll to position [261, 0]
click at [150, 639] on li "1600x1600" at bounding box center [137, 644] width 227 height 28
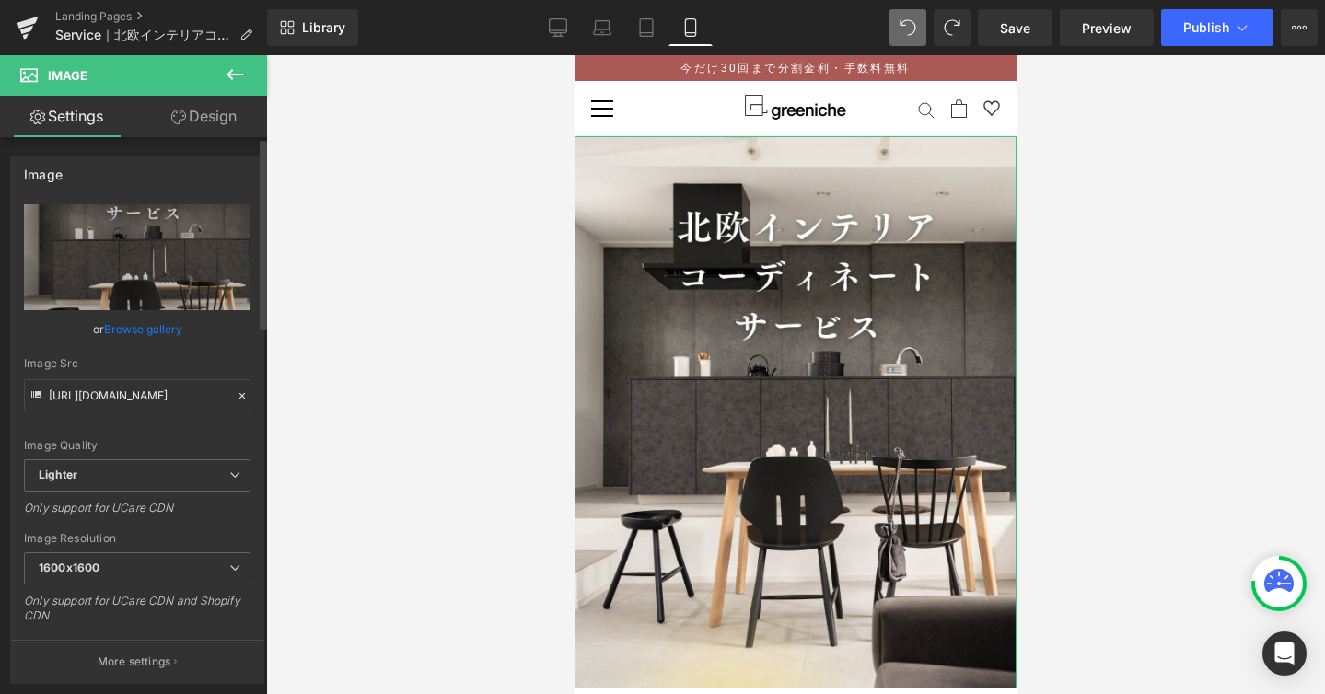
click at [218, 447] on div "Image Quality" at bounding box center [137, 445] width 227 height 13
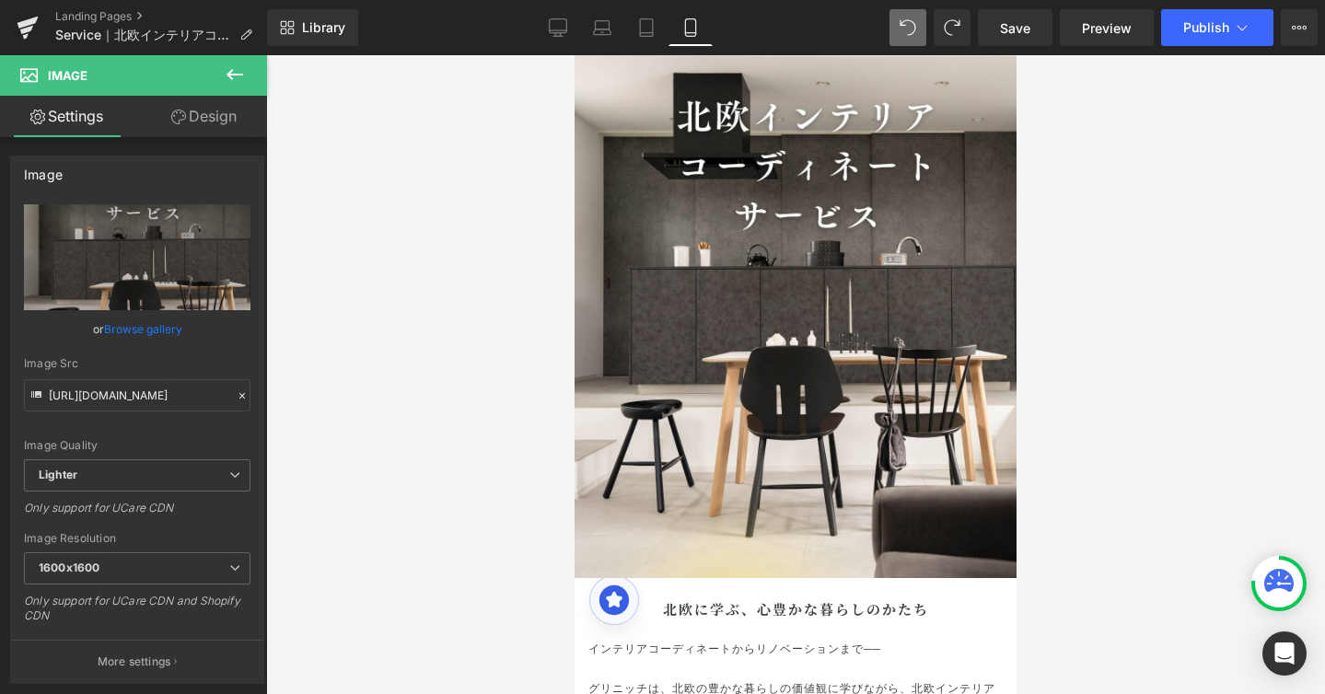
scroll to position [96, 0]
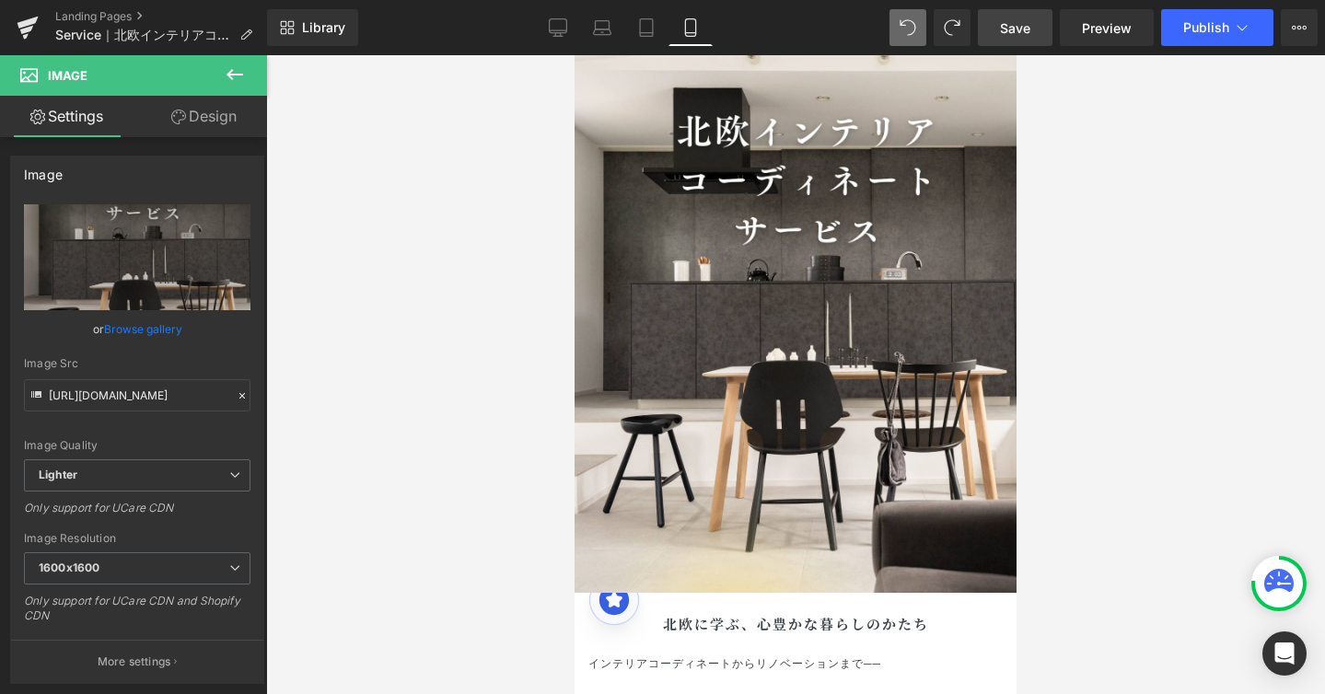
click at [1024, 26] on span "Save" at bounding box center [1015, 27] width 30 height 19
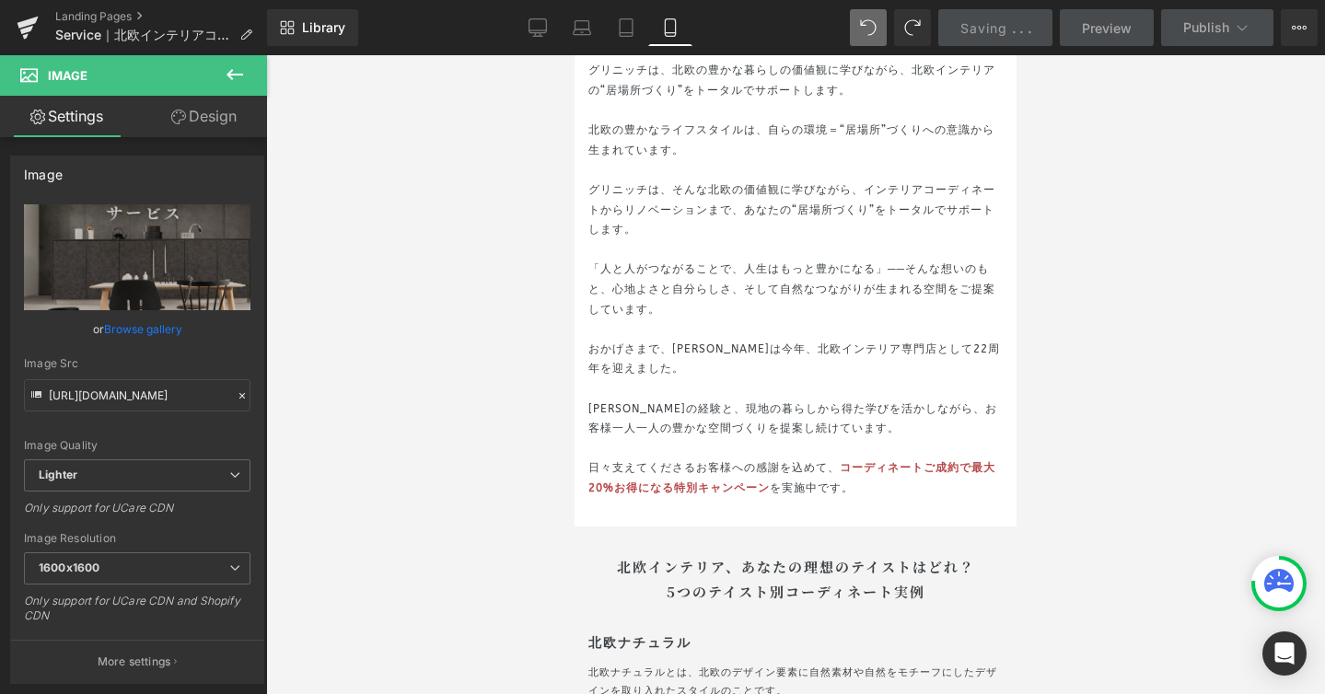
scroll to position [733, 0]
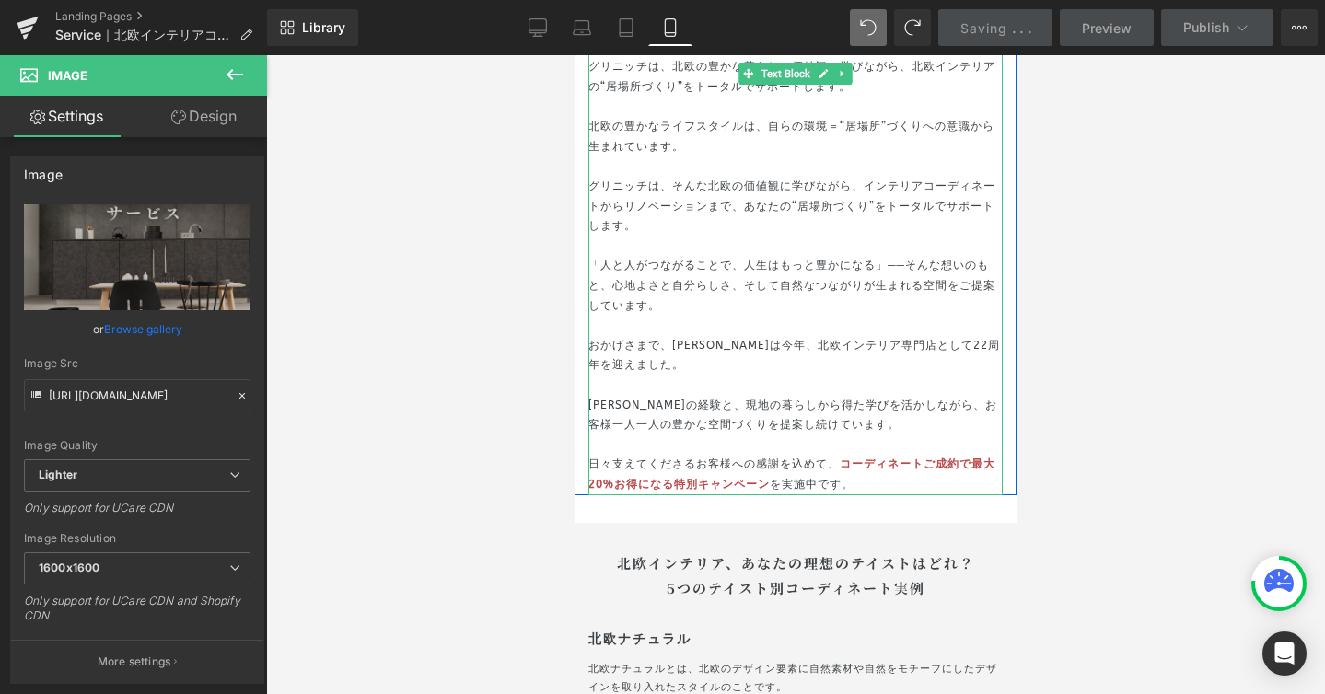
click at [840, 461] on span "コーディネートご成約で最大20%お得になる特別キャンペーン" at bounding box center [791, 474] width 407 height 33
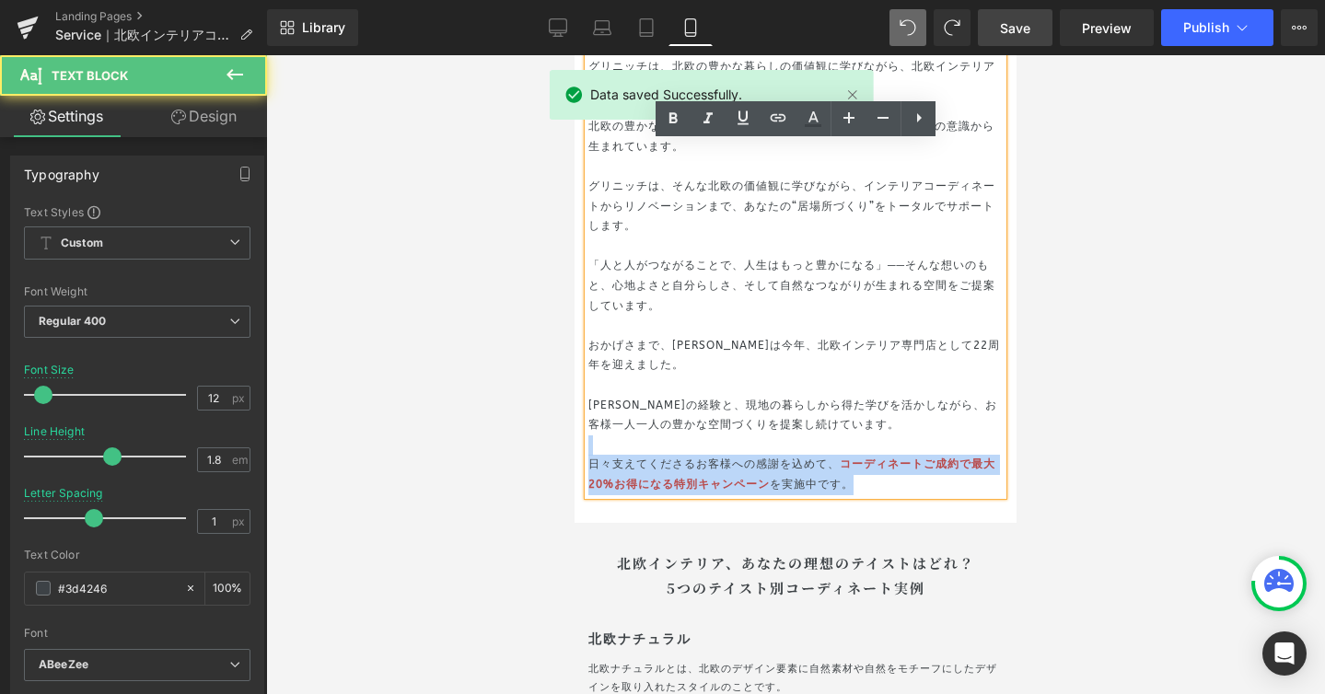
drag, startPoint x: 640, startPoint y: 451, endPoint x: 852, endPoint y: 492, distance: 215.6
click at [852, 492] on div "インテリアコーディネートからリノベーションまで── グリニッチは、北欧の豊かな暮らしの価値観に学びながら、北欧インテリアの“居場所づくり”をトータルでサポート…" at bounding box center [795, 255] width 414 height 477
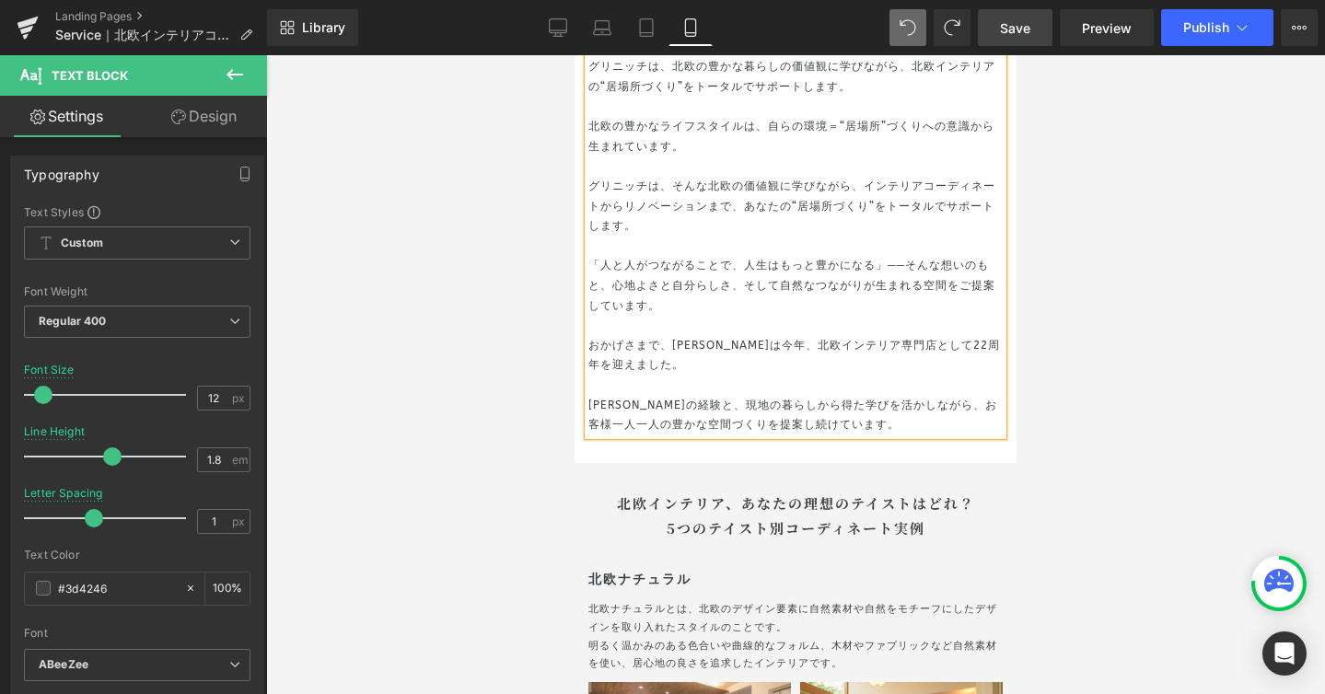
click at [1025, 40] on link "Save" at bounding box center [1015, 27] width 75 height 37
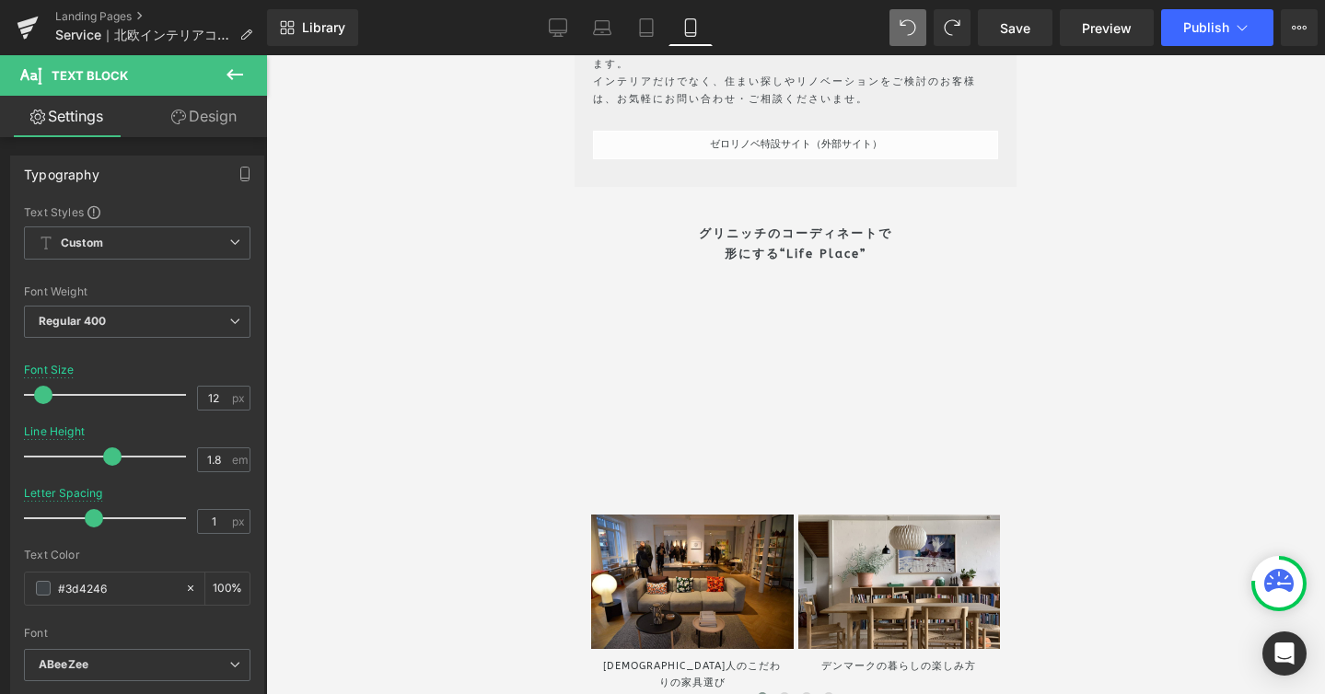
scroll to position [9295, 0]
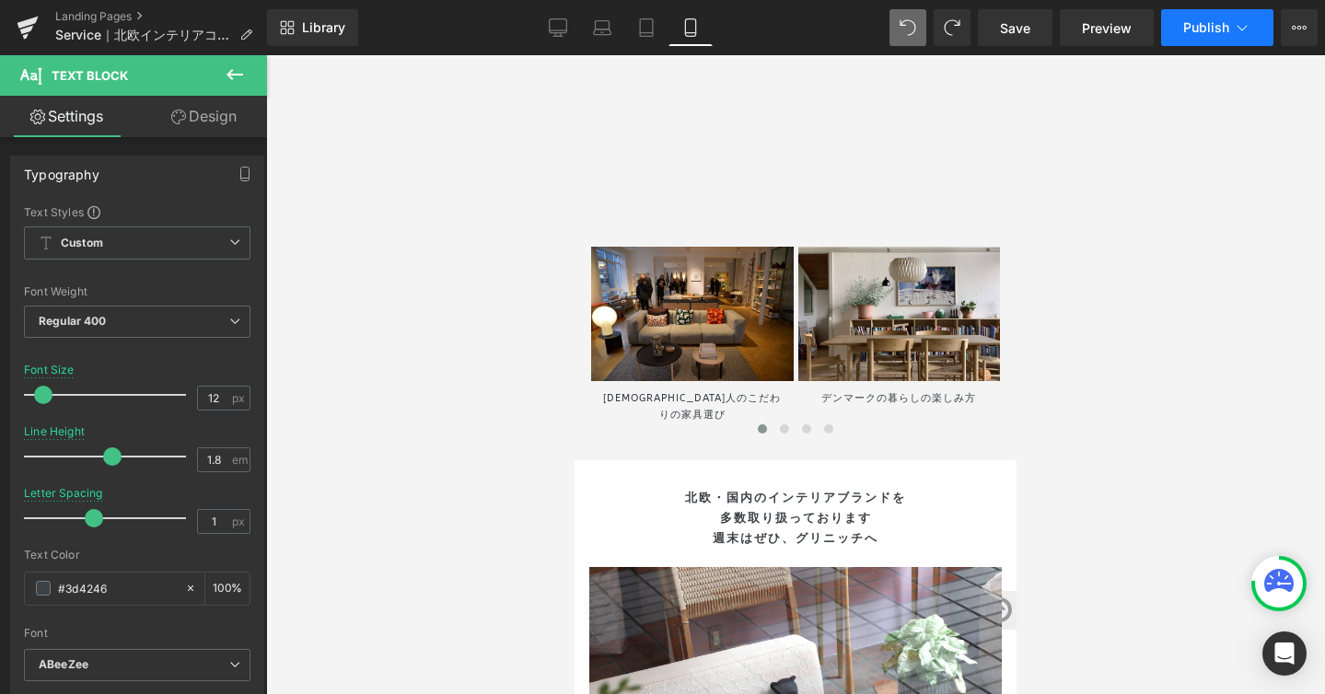
click at [1243, 13] on button "Publish" at bounding box center [1217, 27] width 112 height 37
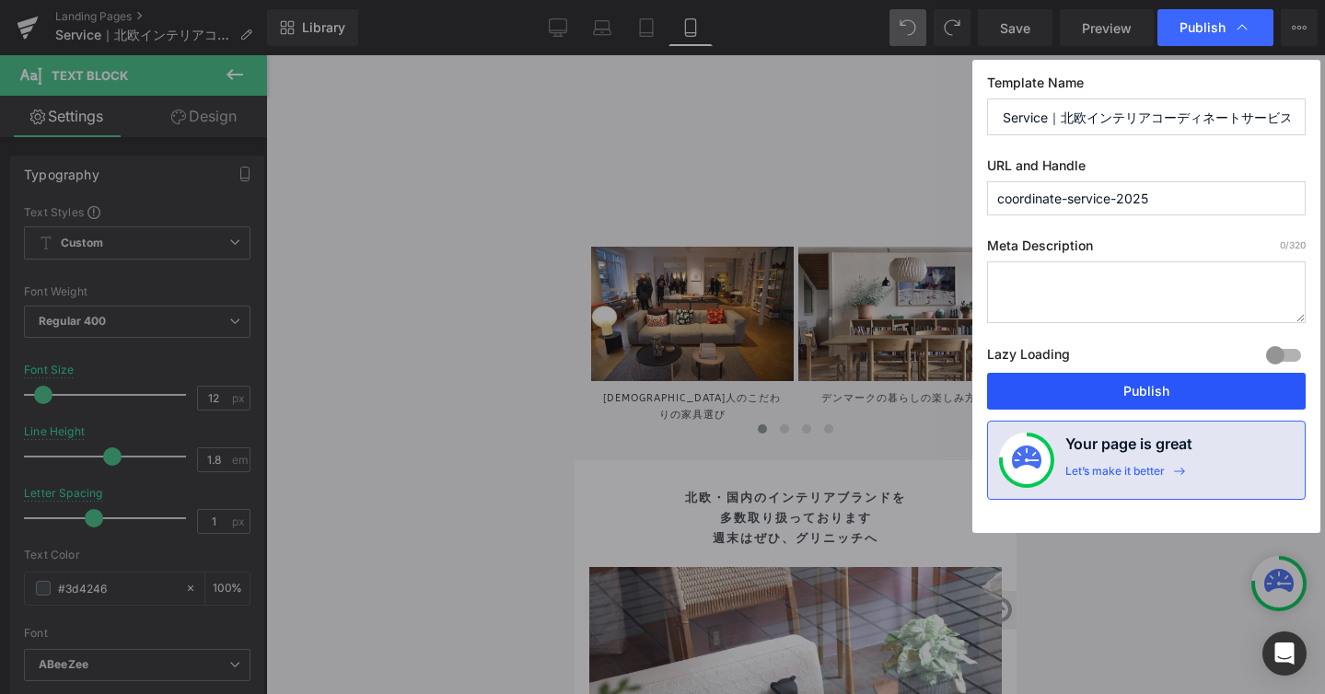
click at [1118, 384] on button "Publish" at bounding box center [1146, 391] width 319 height 37
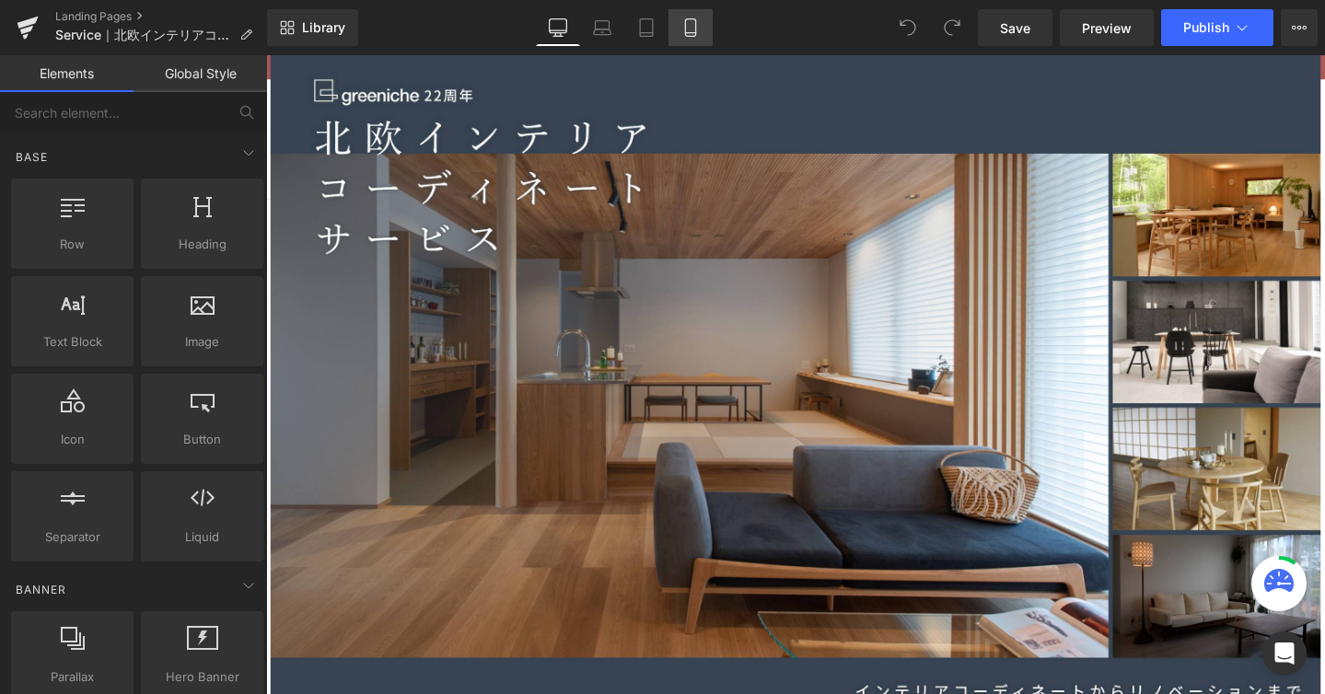
click at [685, 23] on icon at bounding box center [690, 27] width 10 height 17
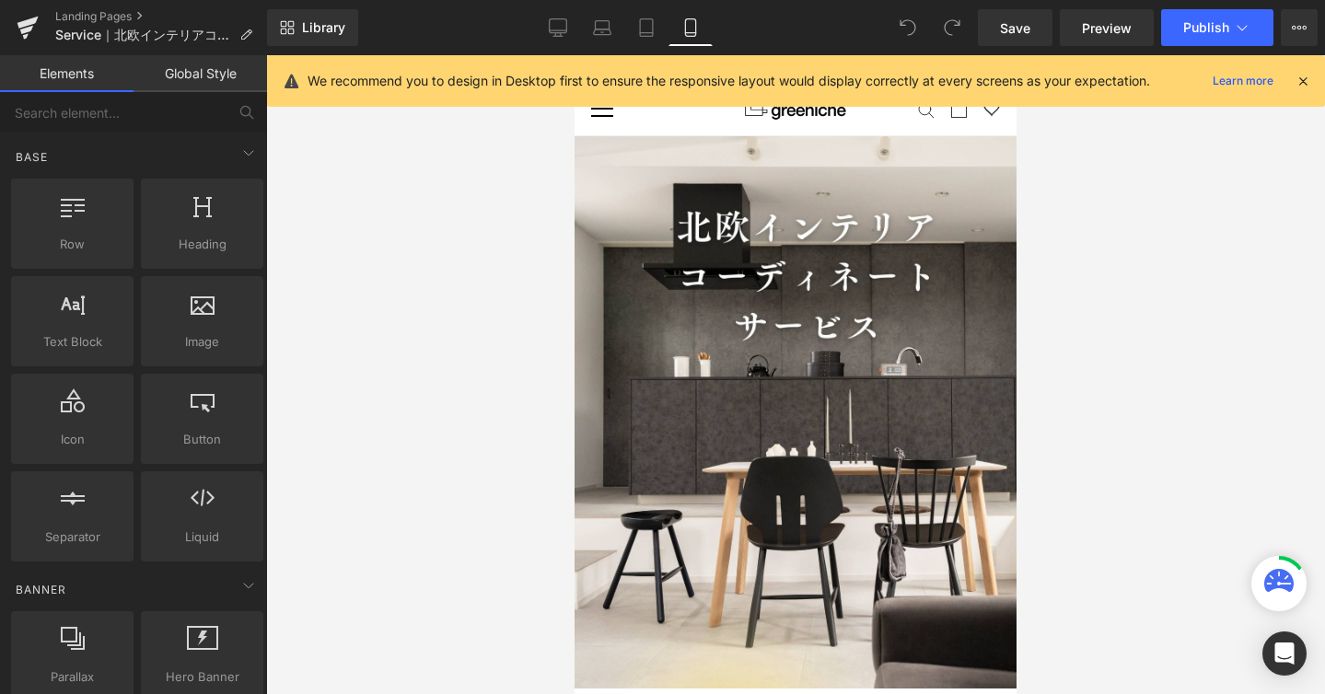
scroll to position [81, 0]
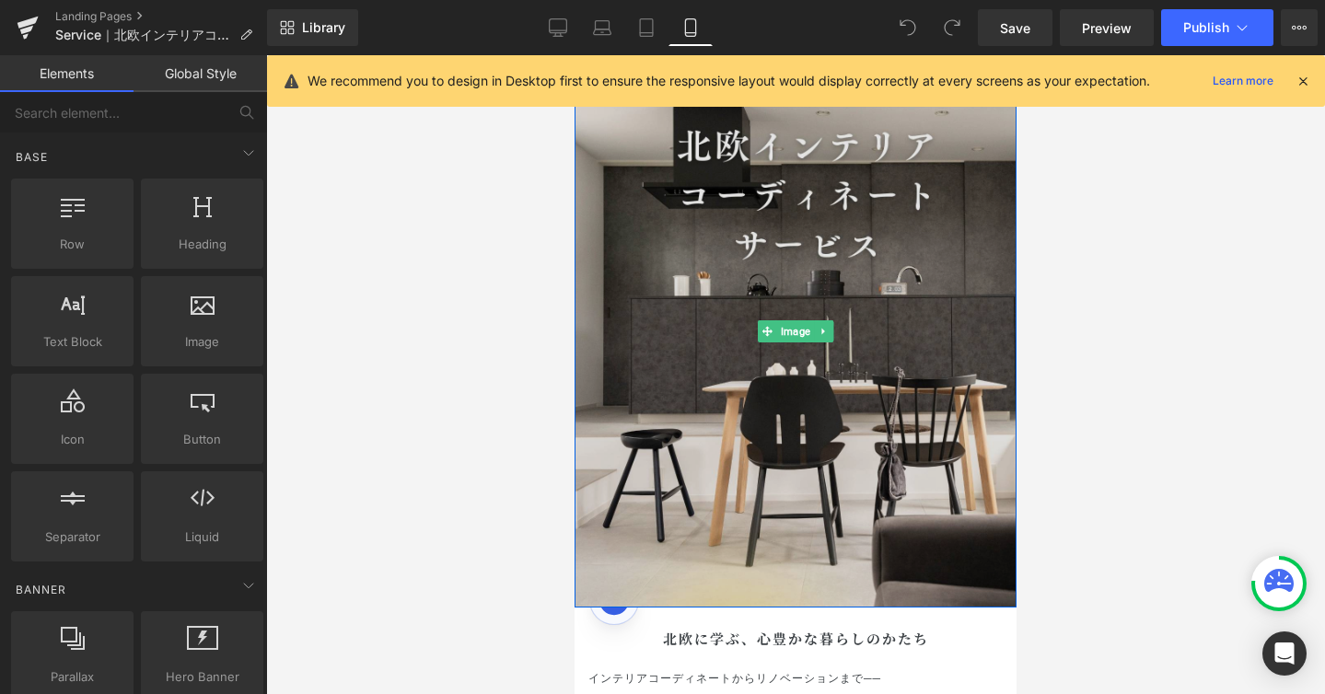
click at [889, 262] on img at bounding box center [796, 331] width 442 height 552
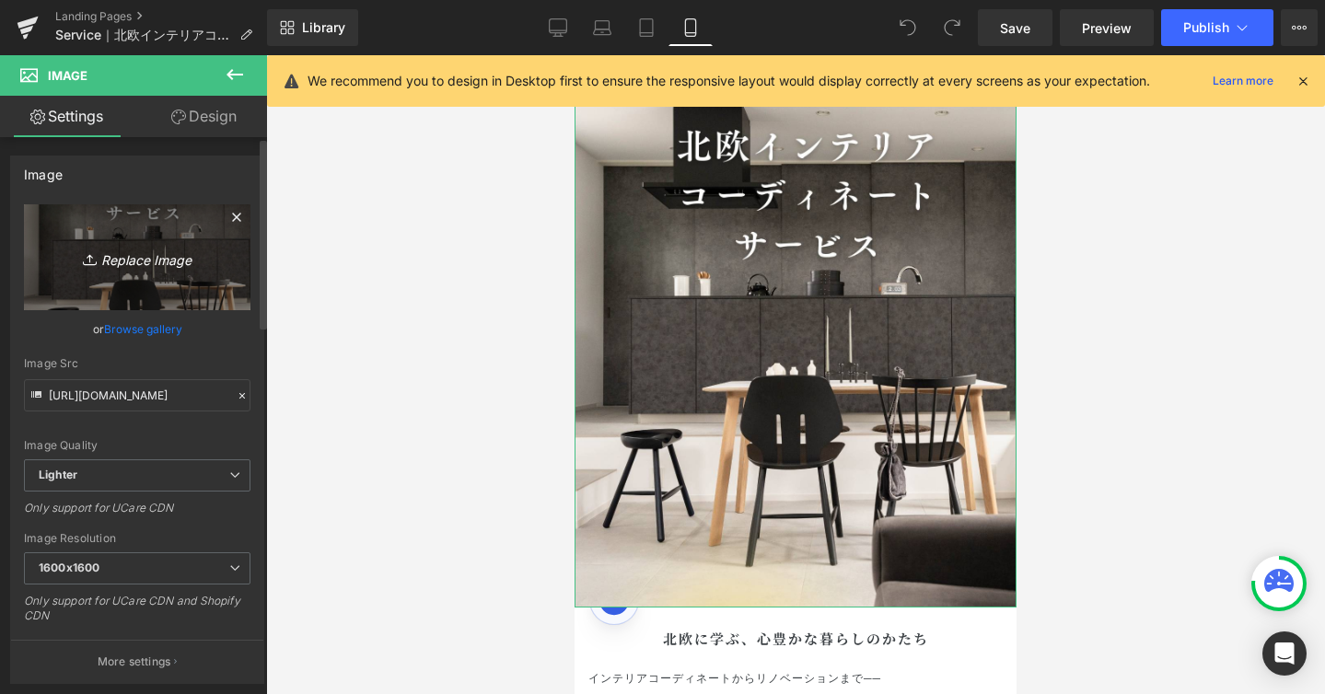
click at [162, 256] on icon "Replace Image" at bounding box center [137, 257] width 147 height 23
type input "C:\fakepath\北欧インテリア.jpg"
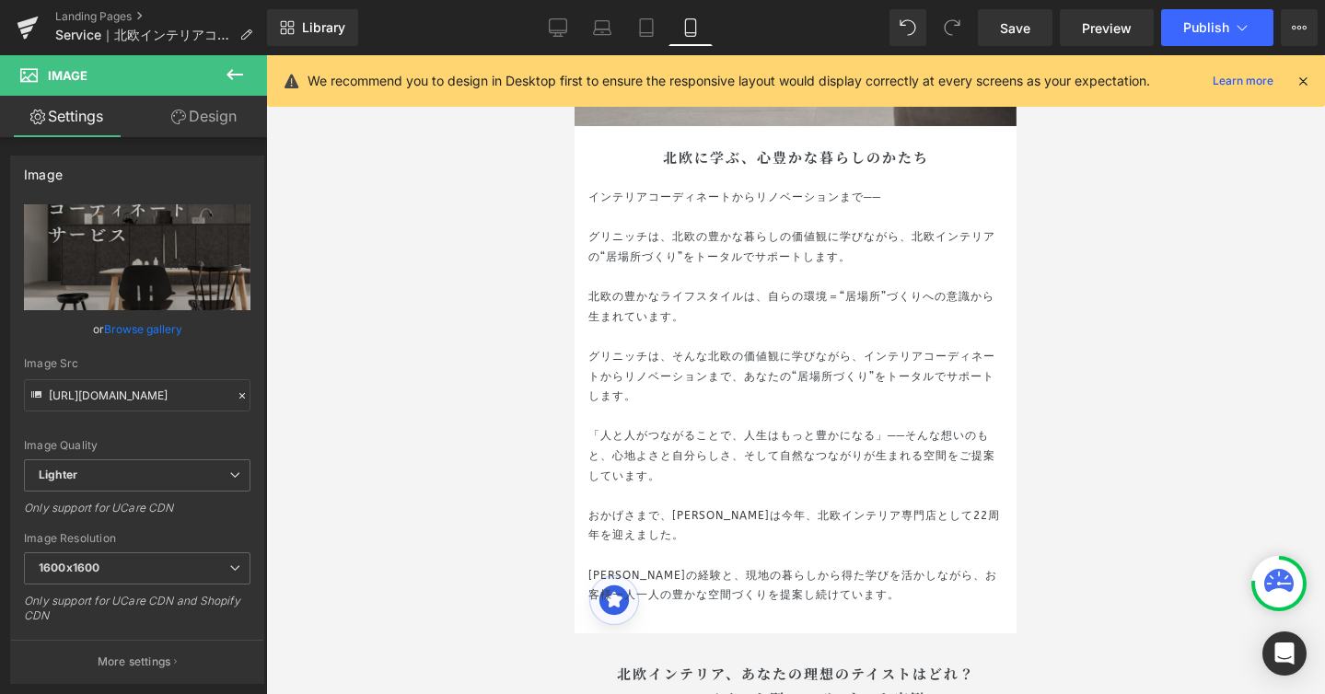
scroll to position [0, 0]
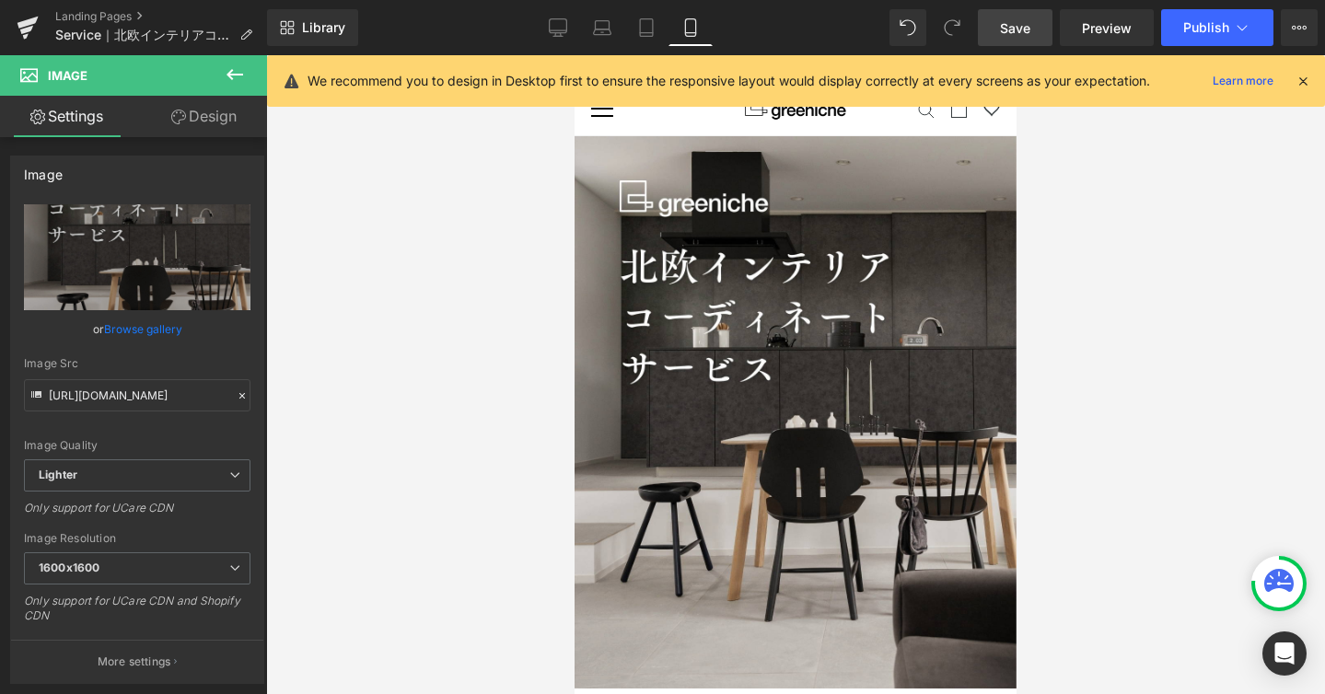
click at [1031, 22] on link "Save" at bounding box center [1015, 27] width 75 height 37
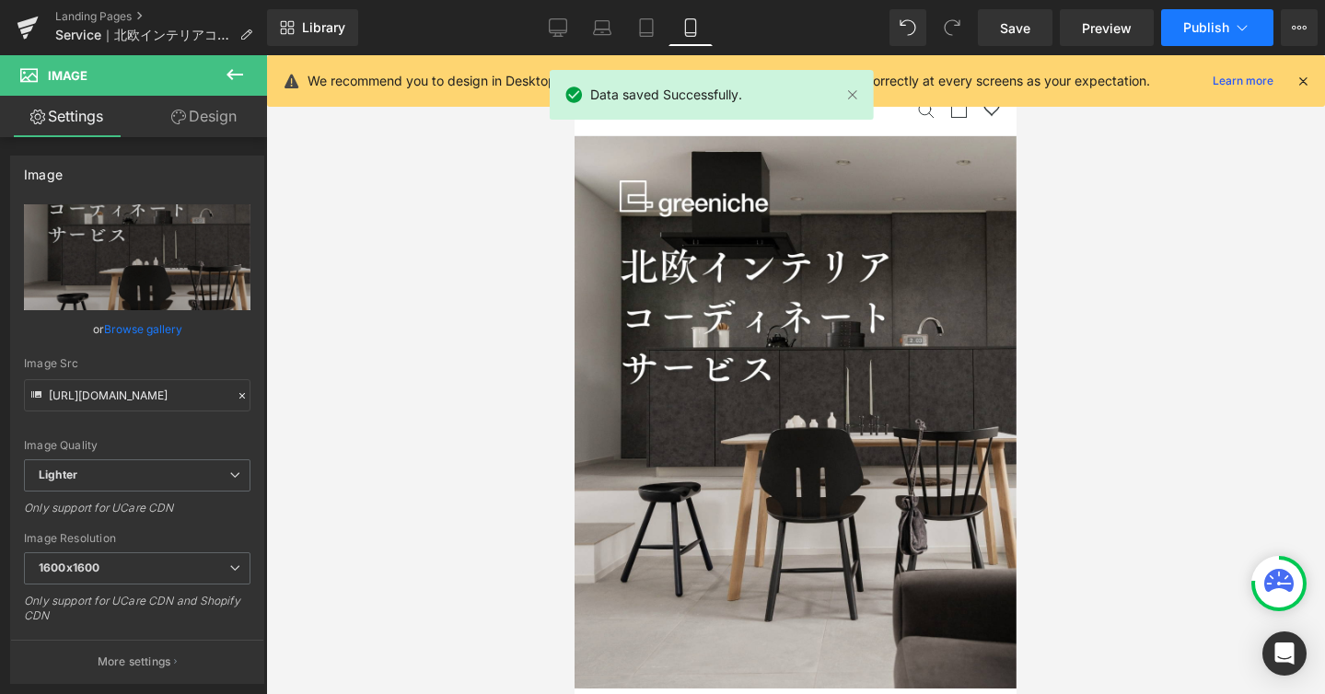
click at [1199, 23] on span "Publish" at bounding box center [1206, 27] width 46 height 15
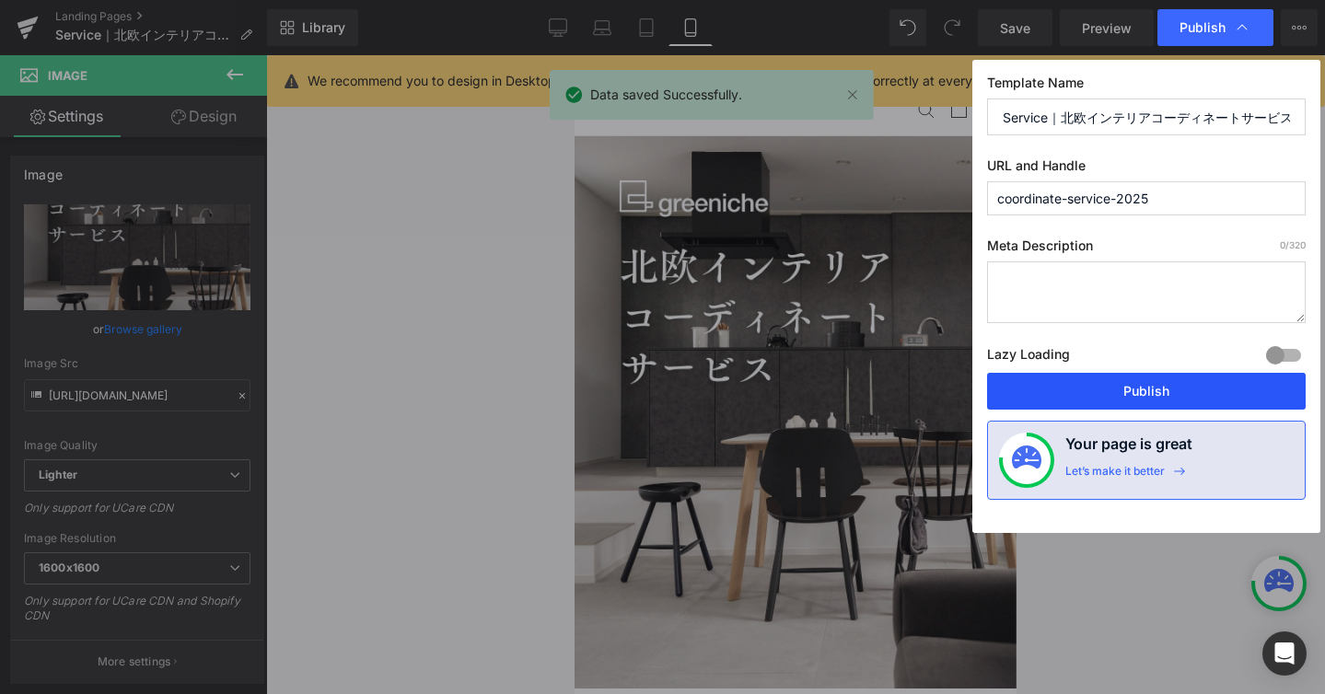
click at [0, 0] on button "Publish" at bounding box center [0, 0] width 0 height 0
